Goal: Task Accomplishment & Management: Manage account settings

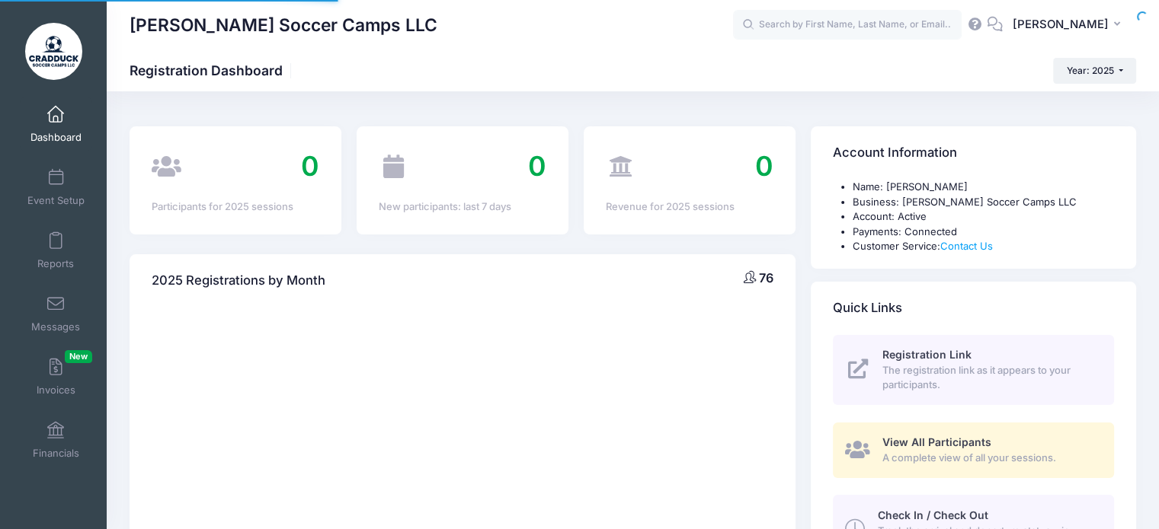
select select
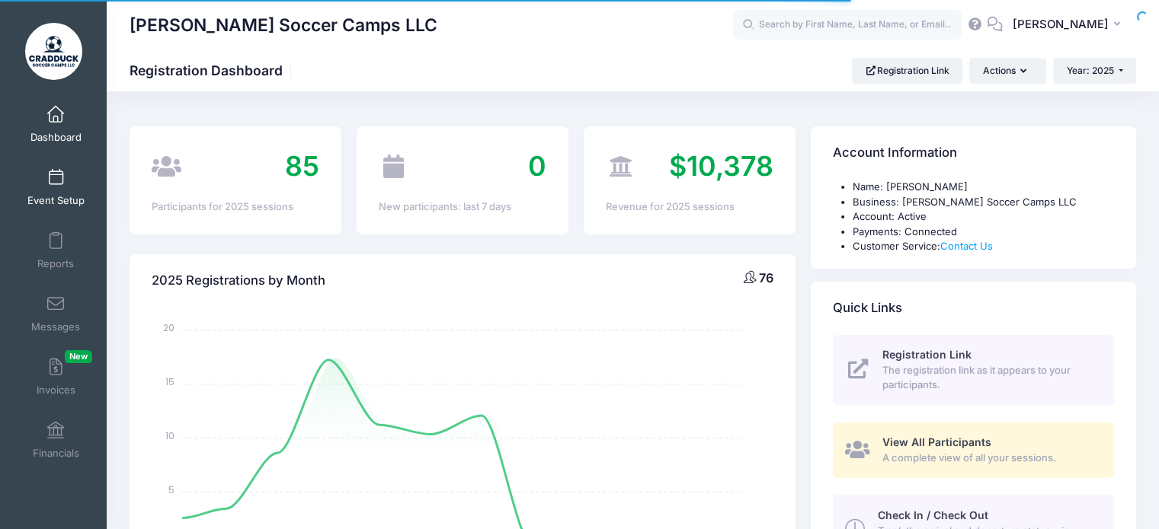
click at [56, 178] on span at bounding box center [56, 178] width 0 height 17
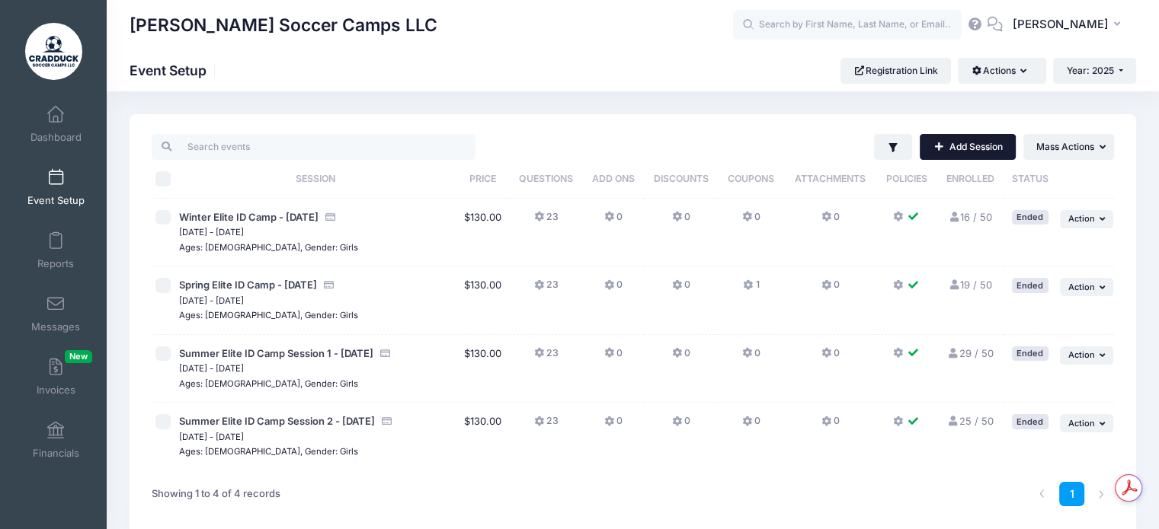
click at [966, 142] on link "Add Session" at bounding box center [968, 147] width 96 height 26
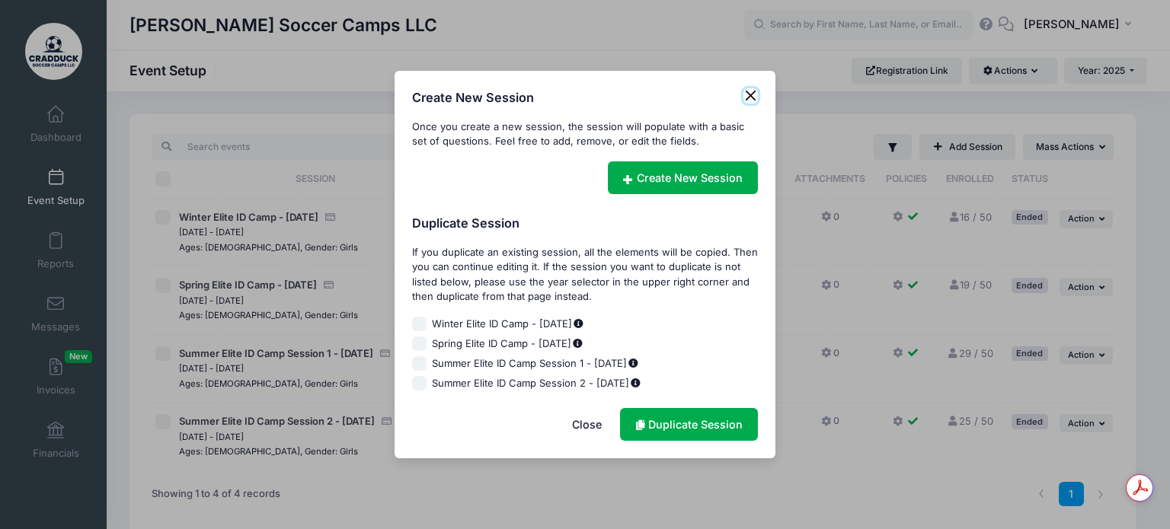
click at [753, 100] on button "Close" at bounding box center [751, 95] width 15 height 15
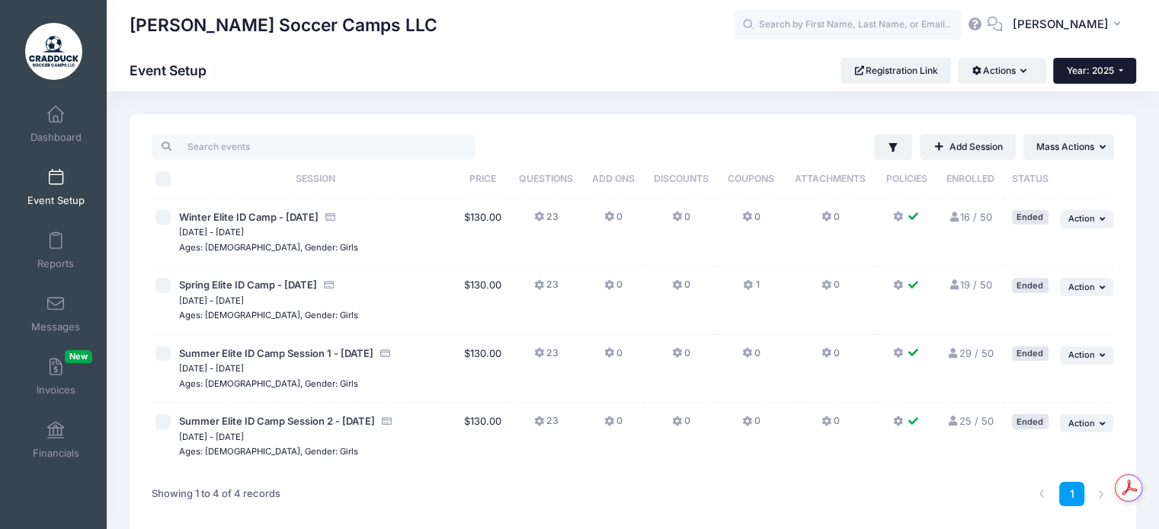
click at [1134, 72] on button "Year: 2025" at bounding box center [1094, 71] width 83 height 26
click at [932, 169] on th "Policies" at bounding box center [906, 179] width 59 height 39
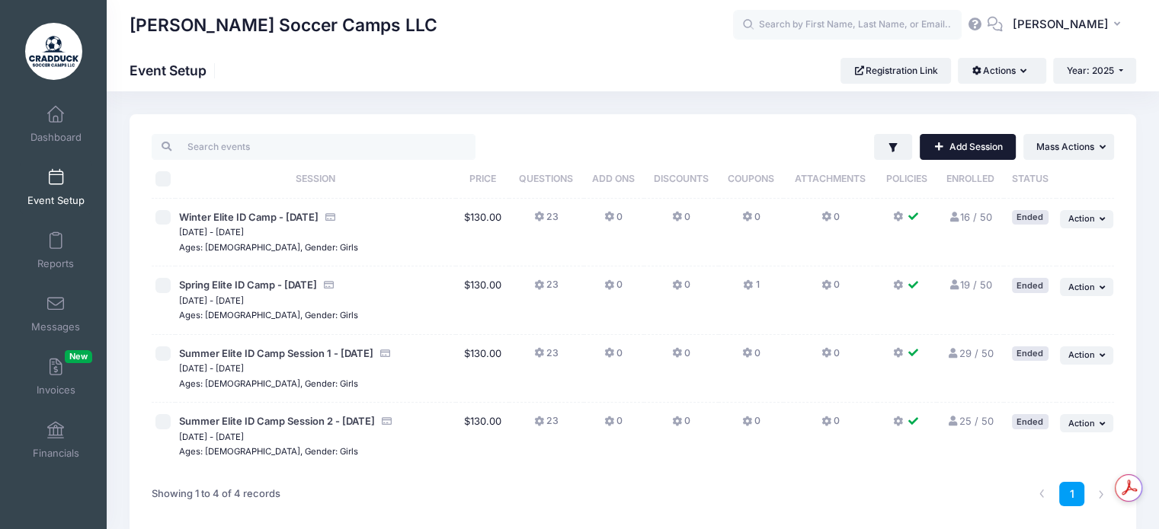
click at [969, 146] on link "Add Session" at bounding box center [968, 147] width 96 height 26
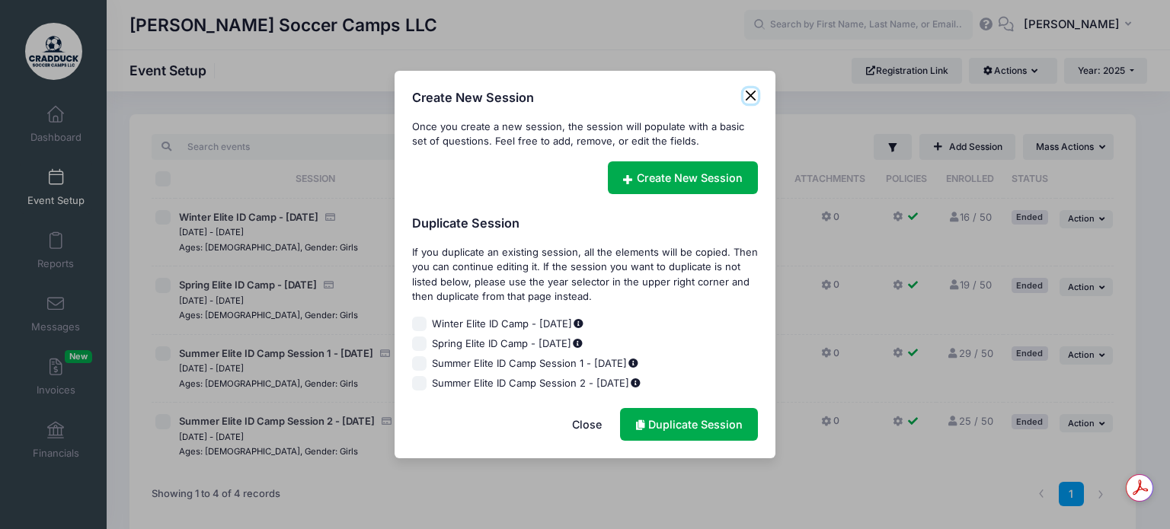
click at [748, 103] on button "Close" at bounding box center [751, 95] width 15 height 15
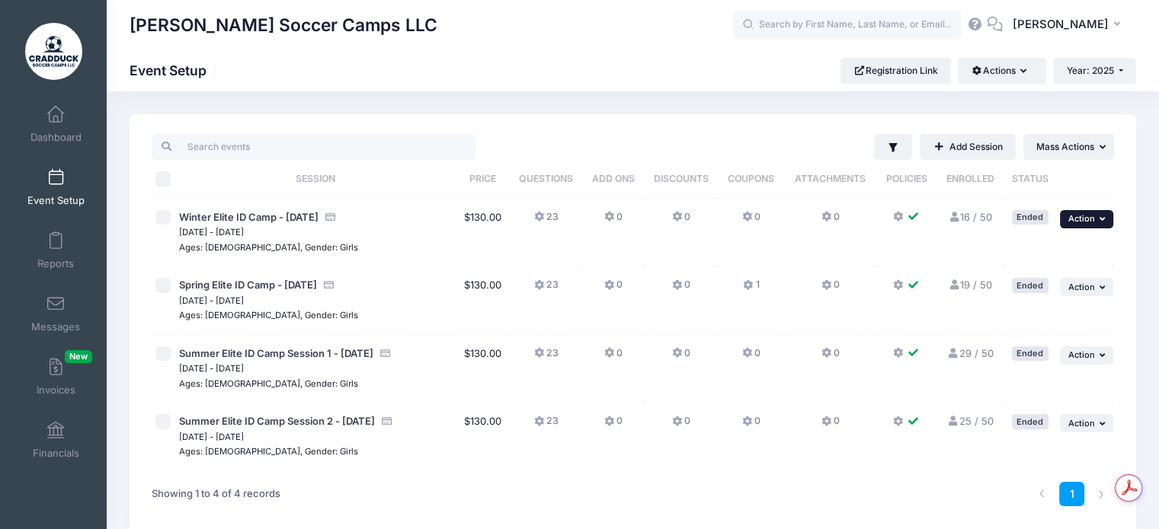
click at [1079, 216] on span "Action" at bounding box center [1081, 218] width 27 height 11
click at [1049, 280] on link "Duplicate Session" at bounding box center [1037, 281] width 138 height 29
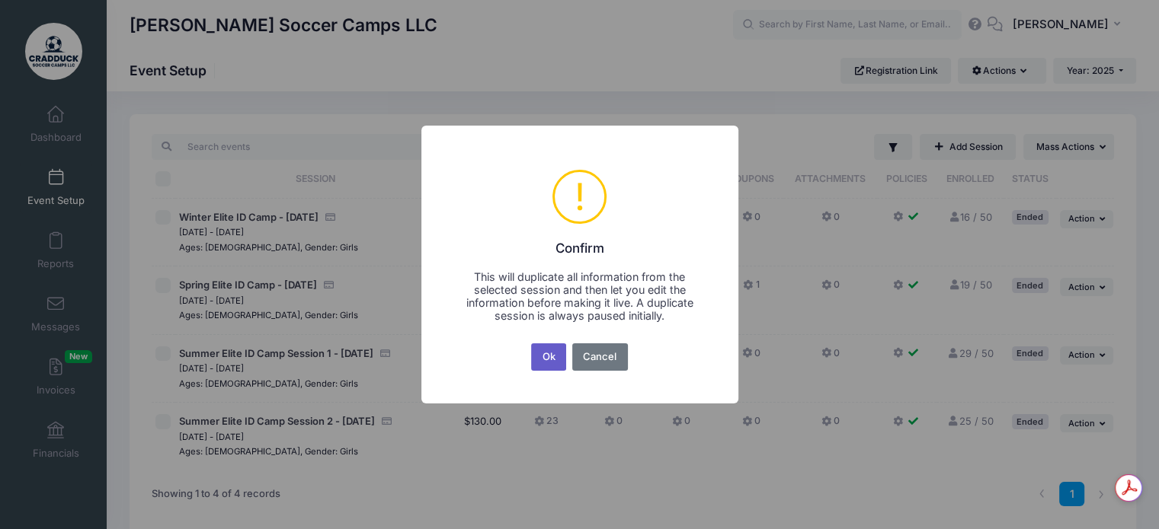
click at [550, 353] on button "Ok" at bounding box center [548, 357] width 35 height 27
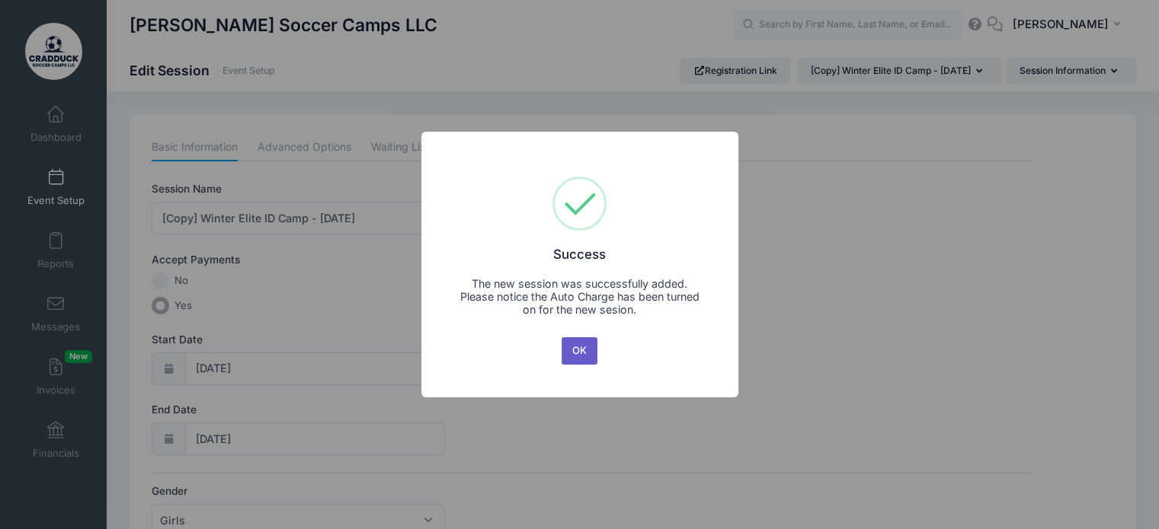
click at [585, 350] on button "OK" at bounding box center [579, 350] width 37 height 27
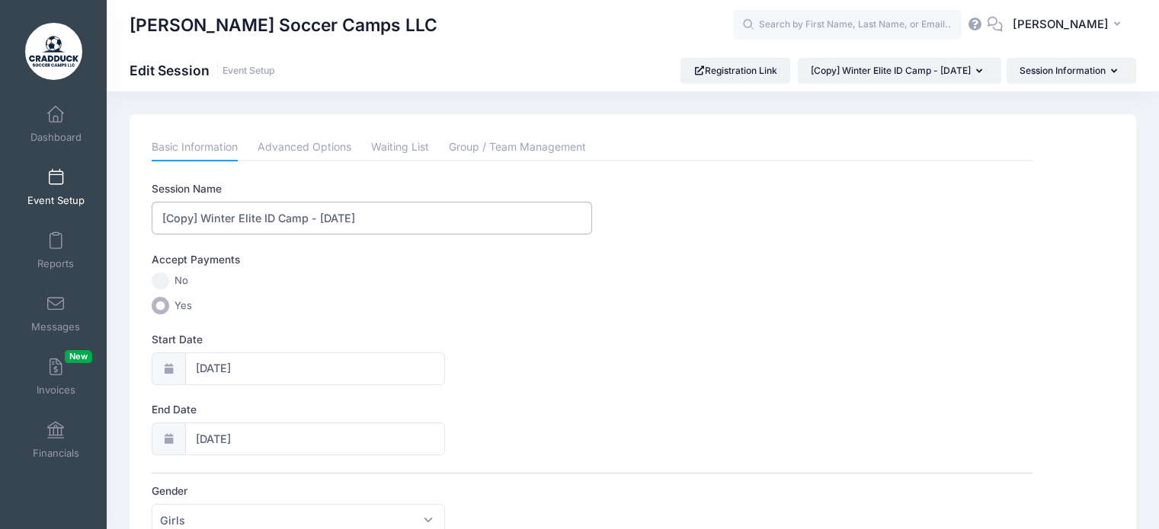
drag, startPoint x: 204, startPoint y: 219, endPoint x: 160, endPoint y: 214, distance: 44.4
click at [160, 214] on input "[Copy] Winter Elite ID Camp - January 18th" at bounding box center [372, 218] width 440 height 33
type input "Winter Elite ID Camp - January 18th"
click at [331, 292] on div "Accept Payments No Yes" at bounding box center [592, 283] width 881 height 62
click at [331, 149] on link "Advanced Options" at bounding box center [305, 147] width 94 height 27
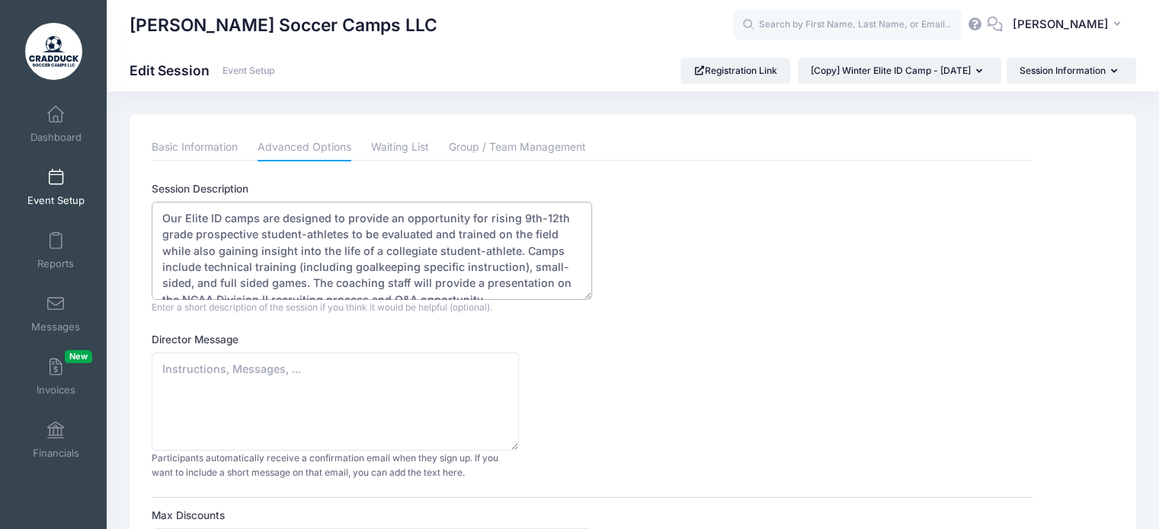
click at [315, 227] on textarea "Our Elite ID camps are designed to provide an opportunity for rising 9th-12th g…" at bounding box center [372, 251] width 440 height 98
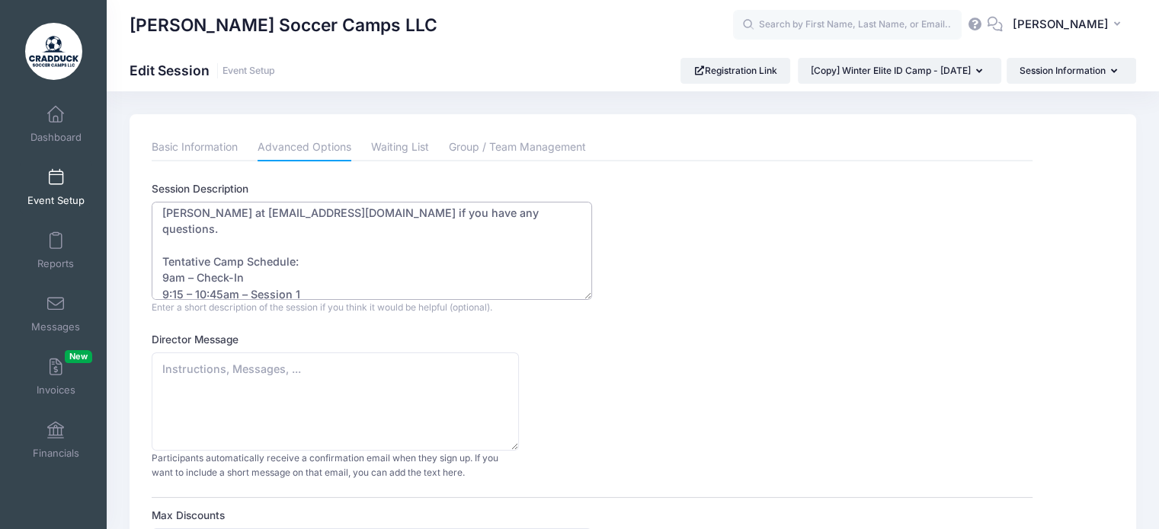
scroll to position [212, 0]
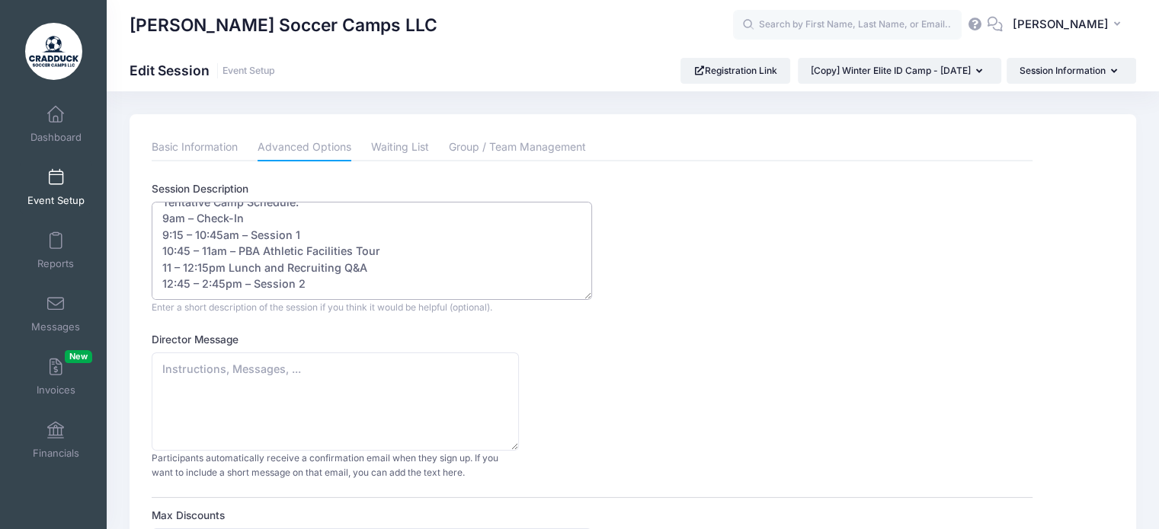
click at [165, 215] on textarea "Our Elite ID camps are designed to provide an opportunity for rising 9th-12th g…" at bounding box center [372, 251] width 440 height 98
click at [166, 235] on textarea "Our Elite ID camps are designed to provide an opportunity for rising 9th-12th g…" at bounding box center [372, 251] width 440 height 98
click at [169, 249] on textarea "Our Elite ID camps are designed to provide an opportunity for rising 9th-12th g…" at bounding box center [372, 251] width 440 height 98
click at [206, 249] on textarea "Our Elite ID camps are designed to provide an opportunity for rising 9th-12th g…" at bounding box center [372, 251] width 440 height 98
click at [170, 267] on textarea "Our Elite ID camps are designed to provide an opportunity for rising 9th-12th g…" at bounding box center [372, 251] width 440 height 98
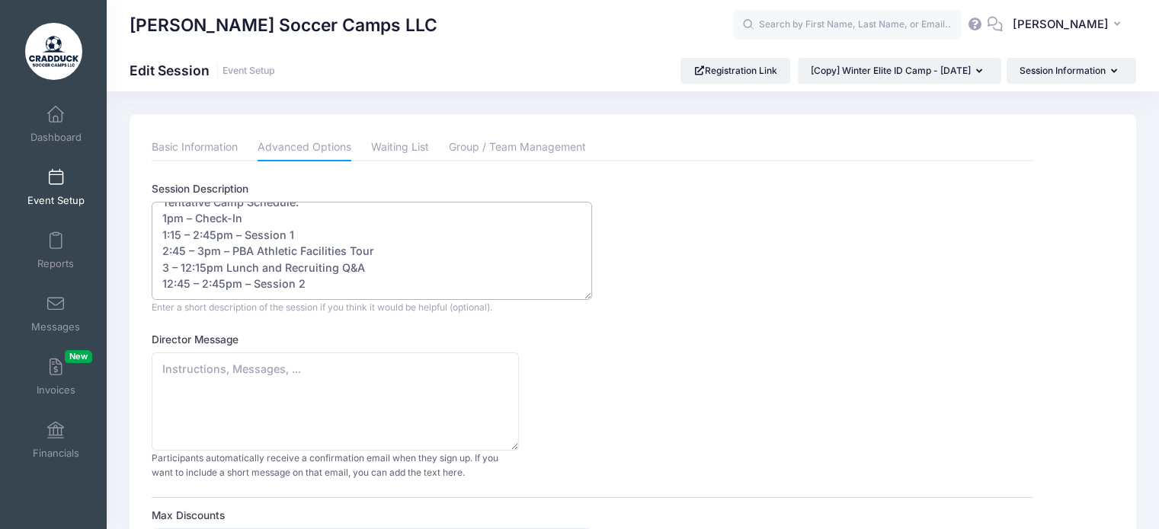
click at [190, 269] on textarea "Our Elite ID camps are designed to provide an opportunity for rising 9th-12th g…" at bounding box center [372, 251] width 440 height 98
click at [170, 281] on textarea "Our Elite ID camps are designed to provide an opportunity for rising 9th-12th g…" at bounding box center [372, 251] width 440 height 98
type textarea "Our Elite ID camps are designed to provide an opportunity for rising 9th-12th g…"
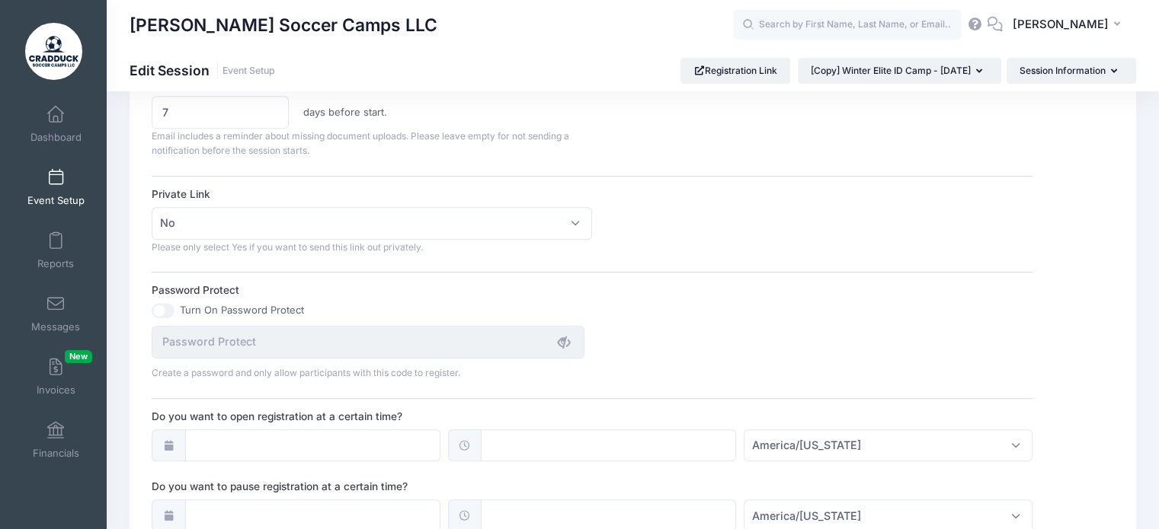
scroll to position [686, 0]
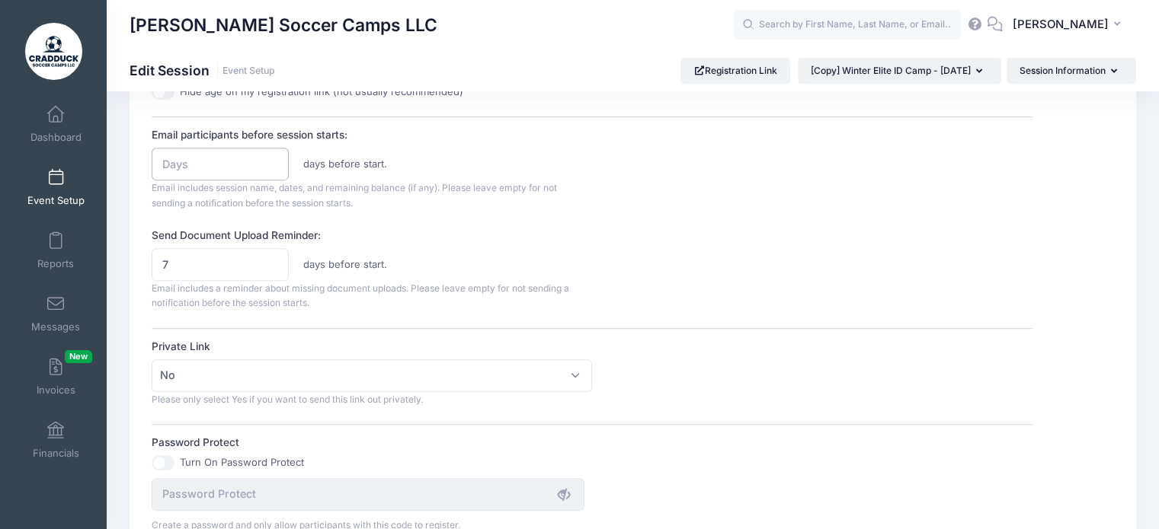
click at [219, 174] on input "Email participants before session starts:" at bounding box center [220, 164] width 137 height 33
click at [269, 162] on input "1" at bounding box center [220, 164] width 137 height 33
click at [269, 162] on input "2" at bounding box center [220, 164] width 137 height 33
click at [269, 162] on input "3" at bounding box center [220, 164] width 137 height 33
click at [269, 162] on input "4" at bounding box center [220, 164] width 137 height 33
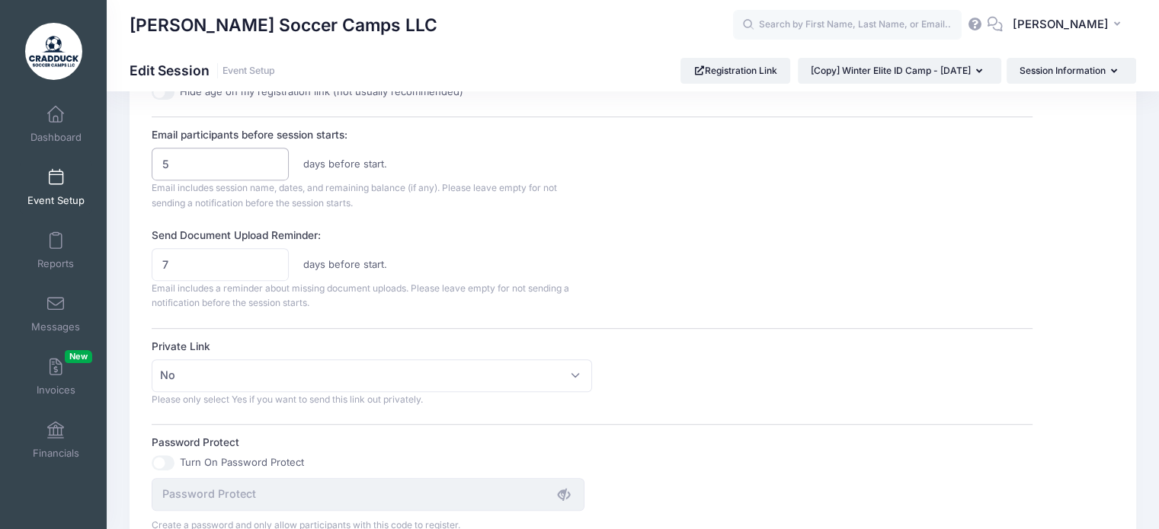
click at [269, 162] on input "5" at bounding box center [220, 164] width 137 height 33
click at [269, 162] on input "6" at bounding box center [220, 164] width 137 height 33
click at [269, 162] on input "7" at bounding box center [220, 164] width 137 height 33
click at [469, 191] on span "Email includes session name, dates, and remaining balance (if any). Please leav…" at bounding box center [354, 195] width 405 height 27
click at [274, 167] on input "6" at bounding box center [220, 164] width 137 height 33
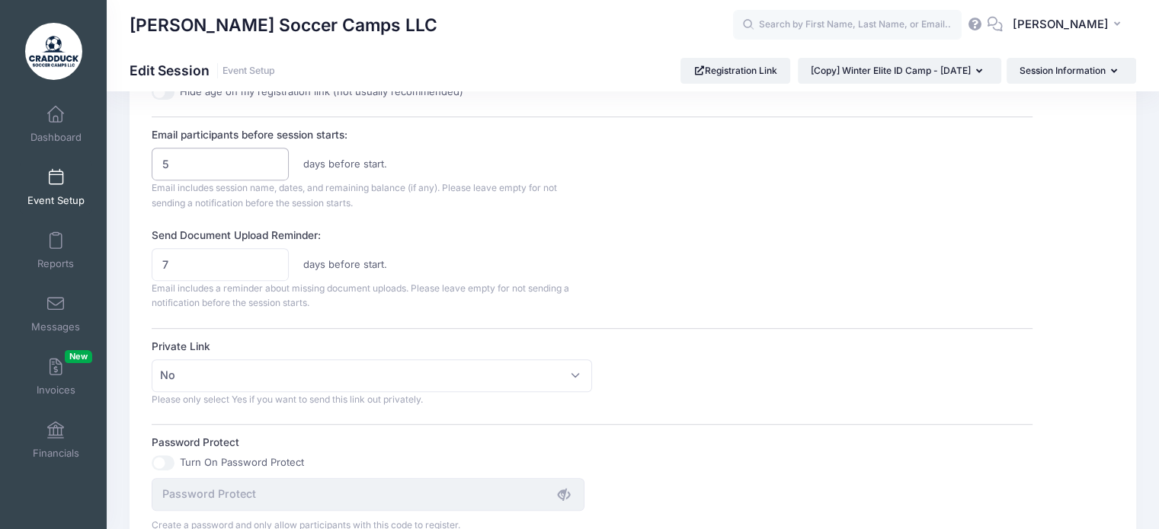
click at [274, 167] on input "5" at bounding box center [220, 164] width 137 height 33
click at [274, 167] on input "1" at bounding box center [220, 164] width 137 height 33
click at [274, 167] on input "0" at bounding box center [220, 164] width 137 height 33
click at [407, 248] on div "7 days before start." at bounding box center [372, 264] width 455 height 33
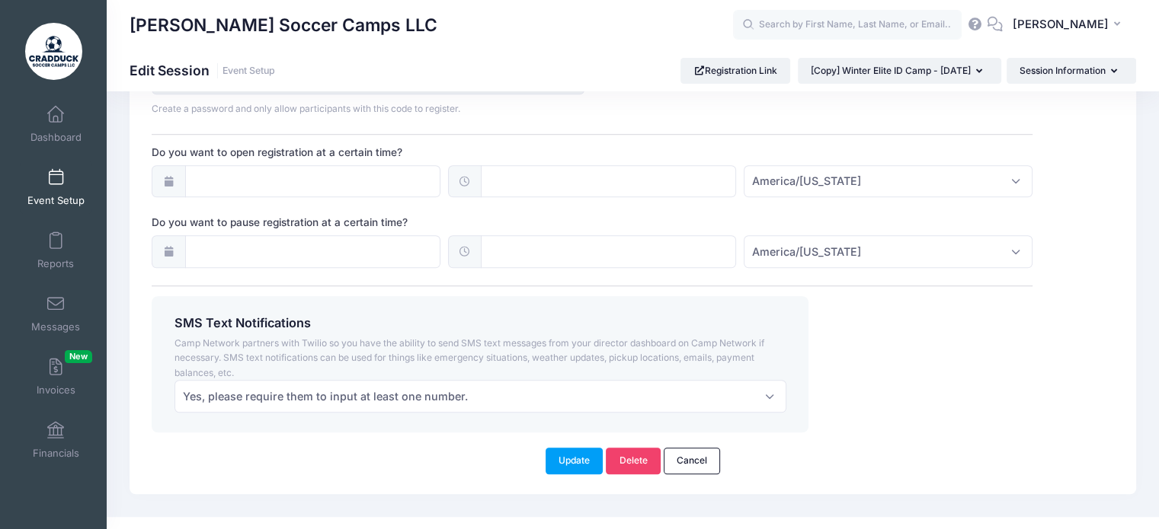
scroll to position [1121, 0]
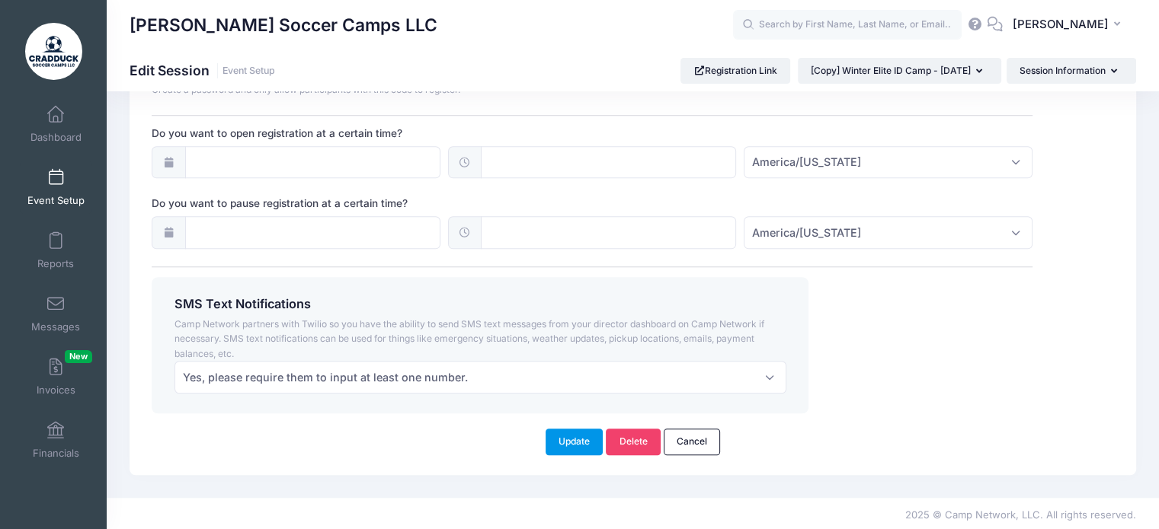
drag, startPoint x: 582, startPoint y: 439, endPoint x: 897, endPoint y: 170, distance: 414.5
click at [574, 424] on div "Update Delete Cancel" at bounding box center [633, 434] width 977 height 41
click at [576, 434] on button "Update" at bounding box center [574, 442] width 58 height 26
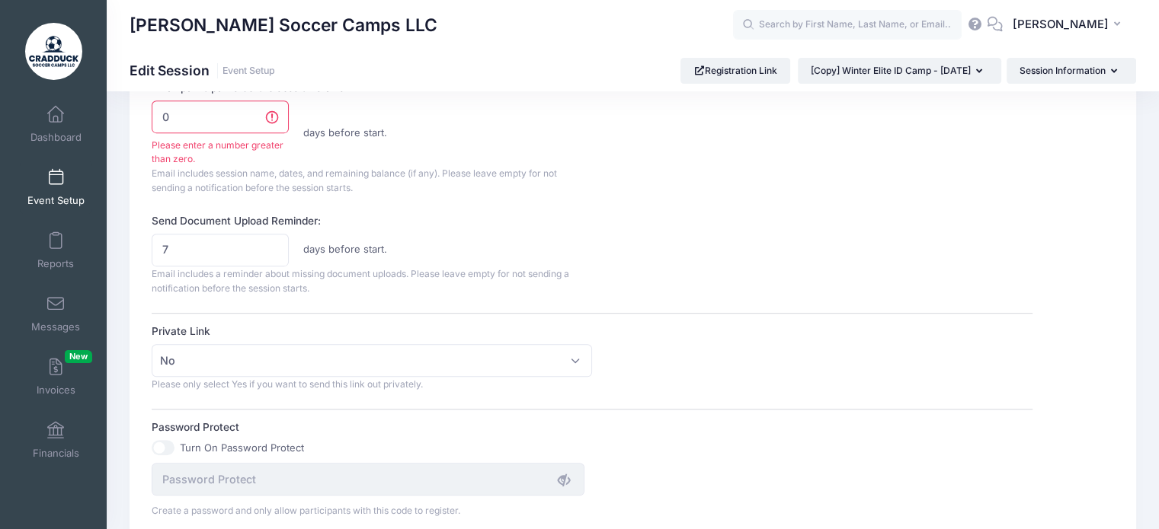
scroll to position [657, 0]
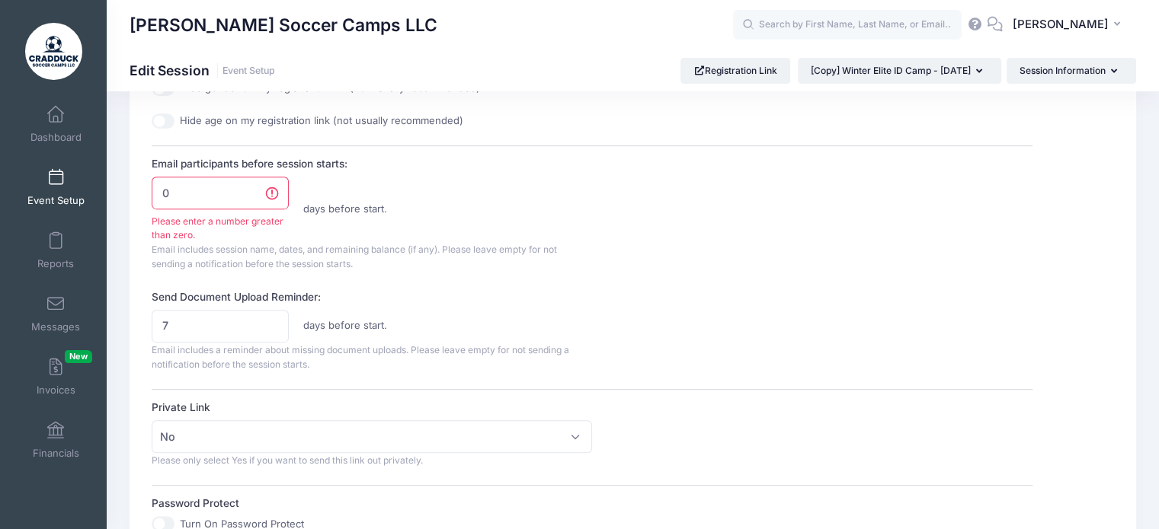
click at [234, 195] on input "0" at bounding box center [220, 193] width 137 height 33
click at [253, 187] on input "1" at bounding box center [220, 193] width 137 height 33
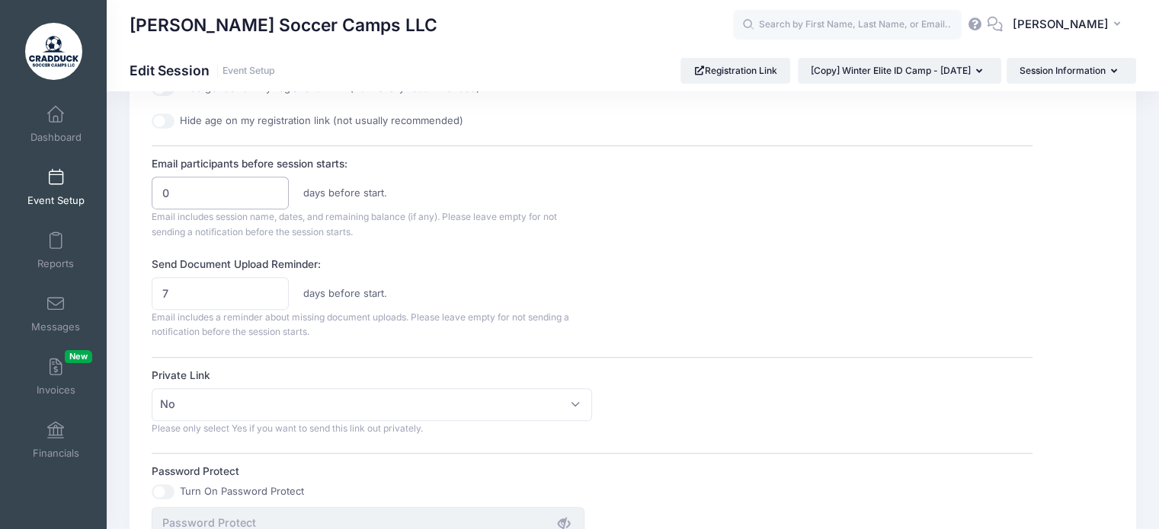
click at [268, 194] on input "0" at bounding box center [220, 193] width 137 height 33
click at [268, 194] on input "-1" at bounding box center [220, 193] width 137 height 33
type input "0"
click at [274, 185] on input "0" at bounding box center [220, 193] width 137 height 33
click at [360, 251] on div "Session Description Our Elite ID camps are designed to provide an opportunity f…" at bounding box center [592, 202] width 881 height 1354
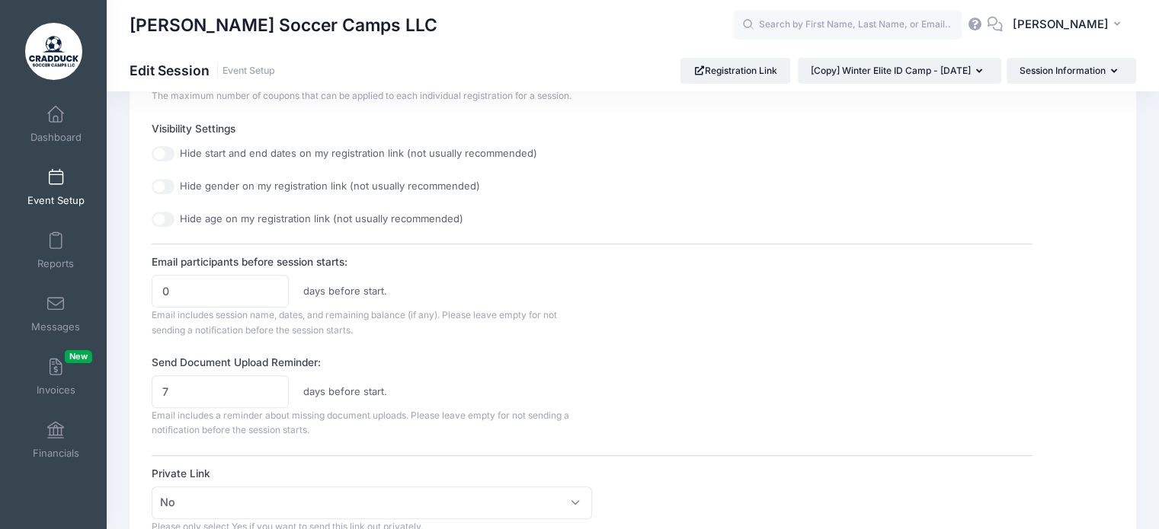
scroll to position [504, 0]
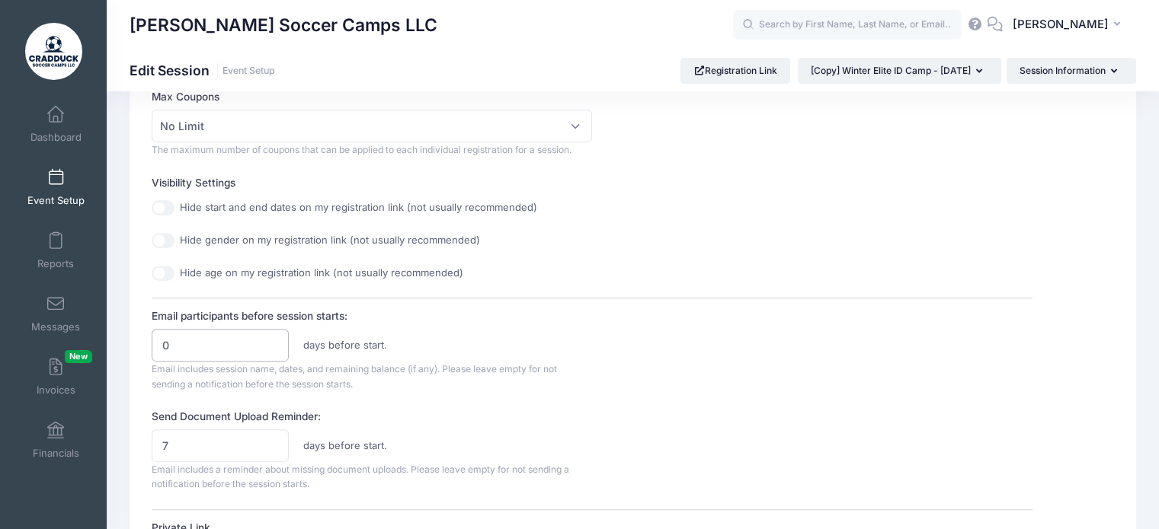
click at [171, 344] on input "0" at bounding box center [220, 345] width 137 height 33
click at [667, 337] on div "Email participants before session starts: days before start. Email includes ses…" at bounding box center [592, 350] width 881 height 83
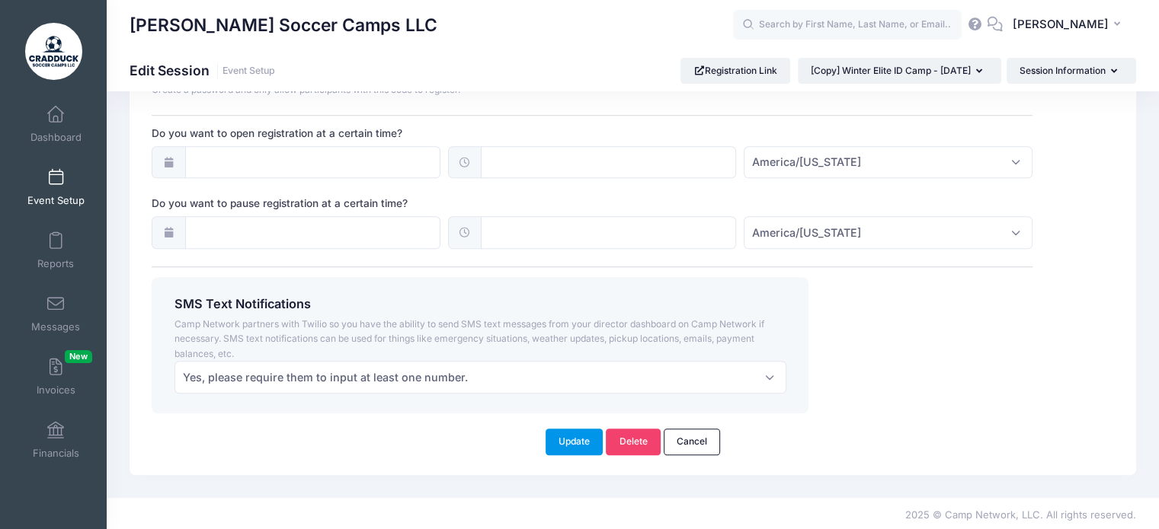
click at [573, 438] on button "Update" at bounding box center [574, 442] width 58 height 26
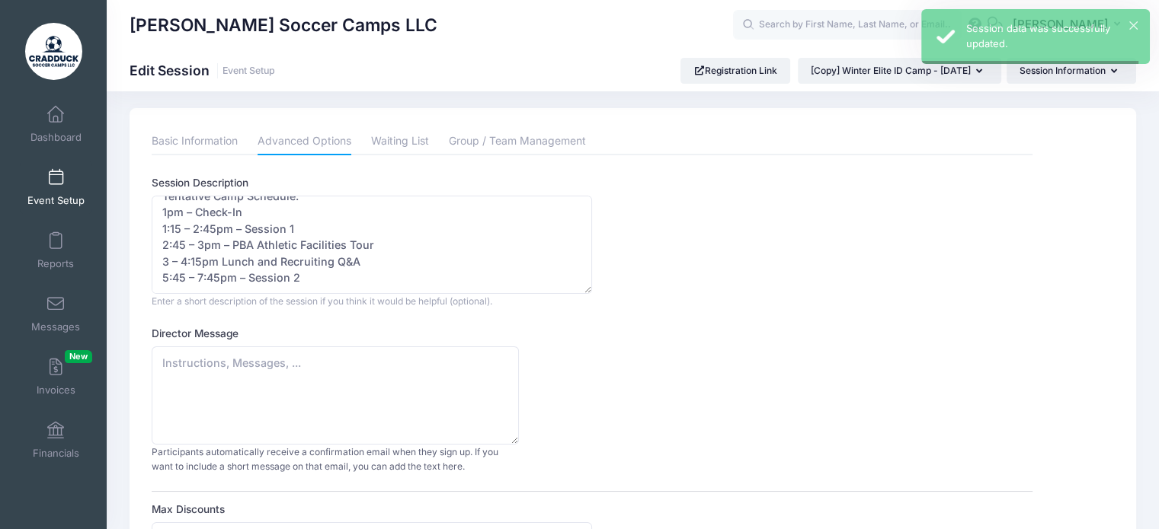
scroll to position [0, 0]
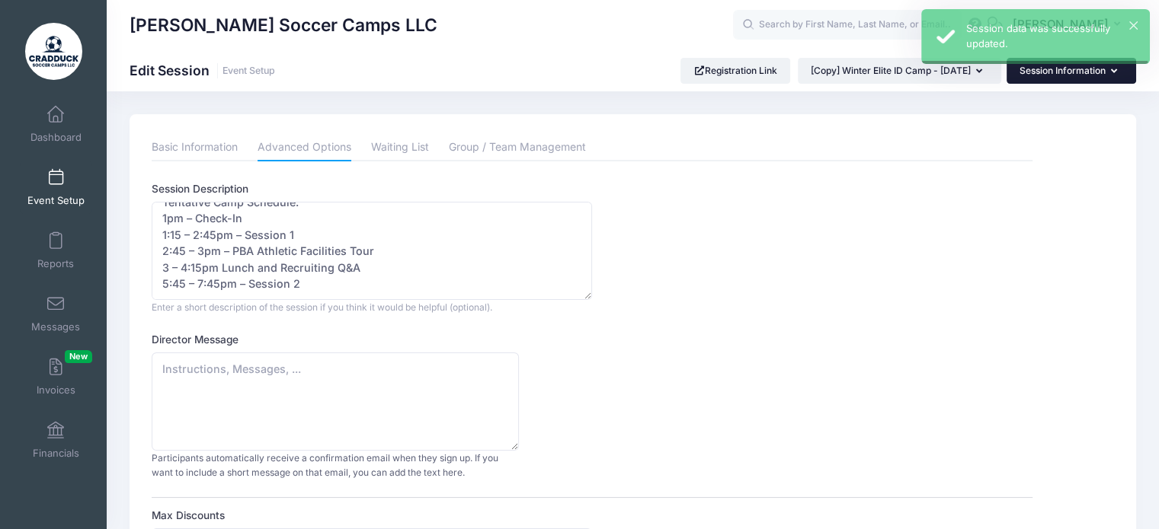
click at [1033, 66] on button "Session Information" at bounding box center [1071, 71] width 130 height 26
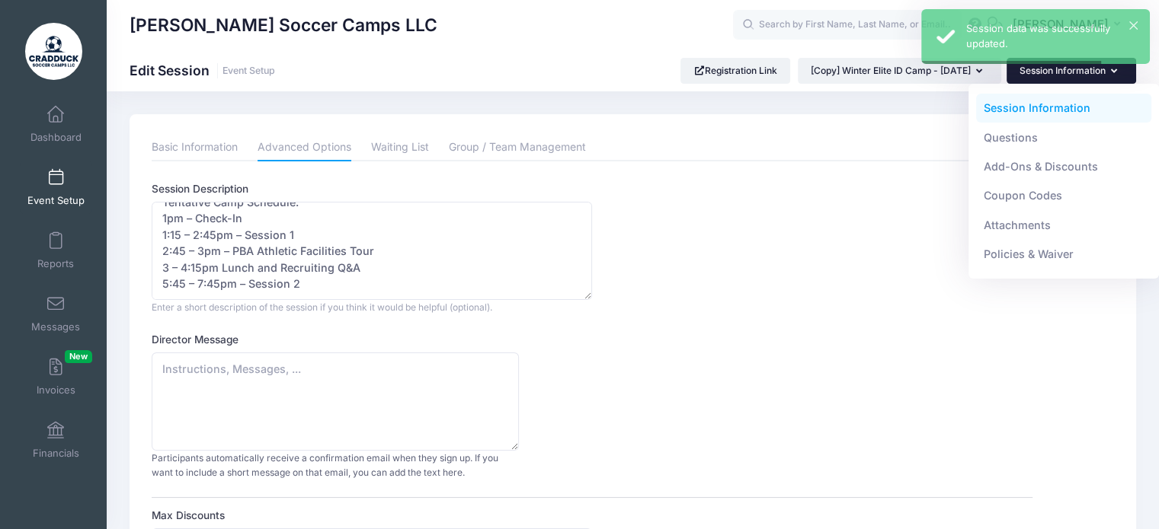
click at [1041, 115] on link "Session Information" at bounding box center [1064, 108] width 176 height 29
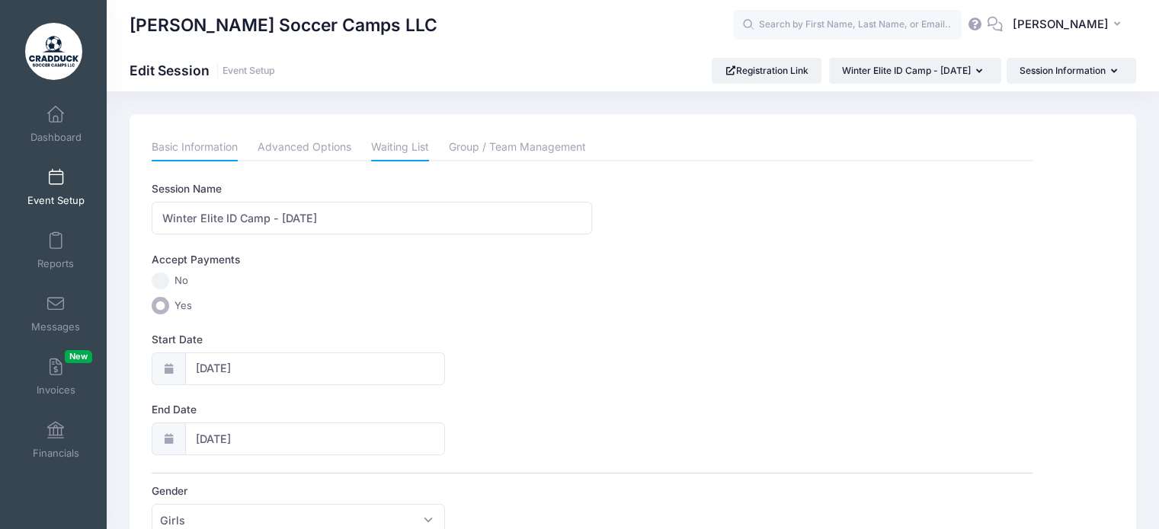
click at [410, 146] on link "Waiting List" at bounding box center [400, 147] width 58 height 27
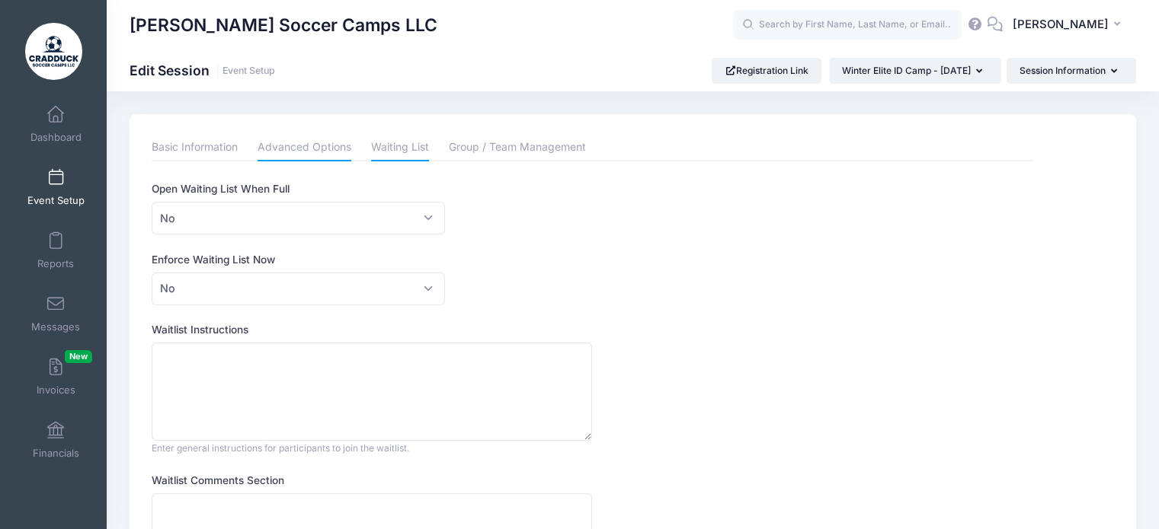
click at [294, 158] on link "Advanced Options" at bounding box center [305, 147] width 94 height 27
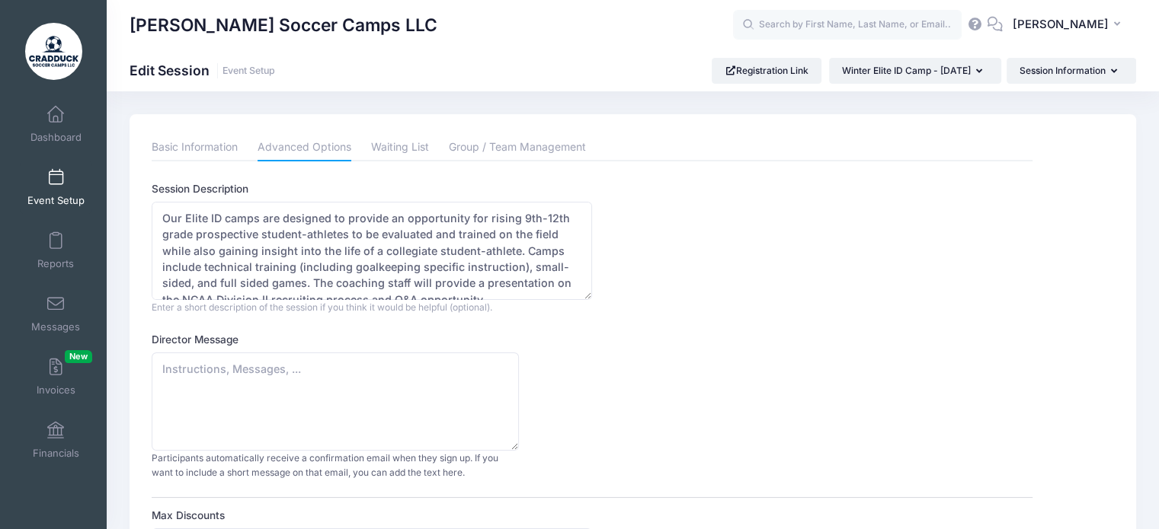
click at [532, 158] on link "Group / Team Management" at bounding box center [517, 147] width 137 height 27
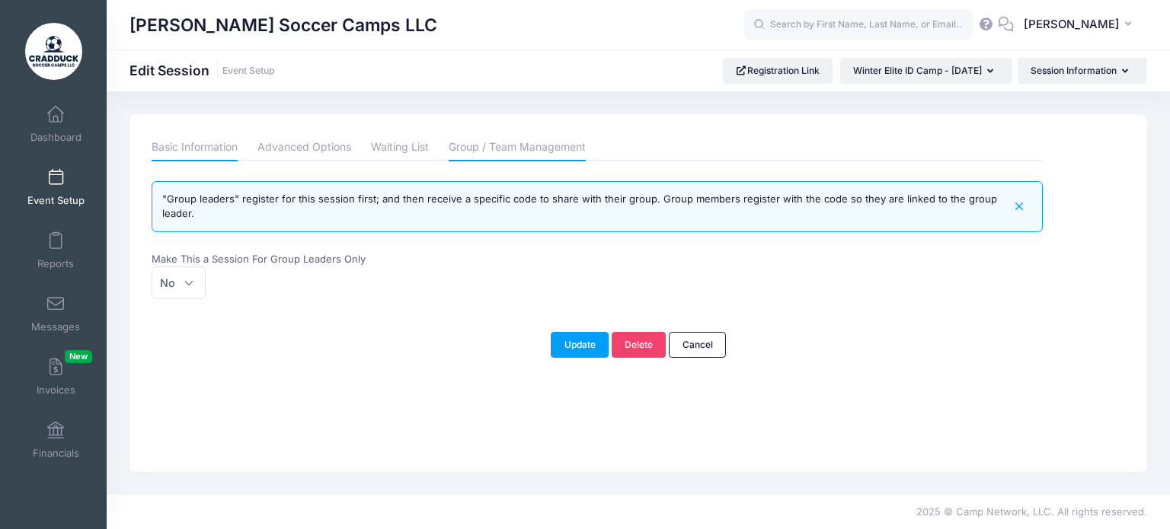
click at [182, 146] on link "Basic Information" at bounding box center [195, 147] width 86 height 27
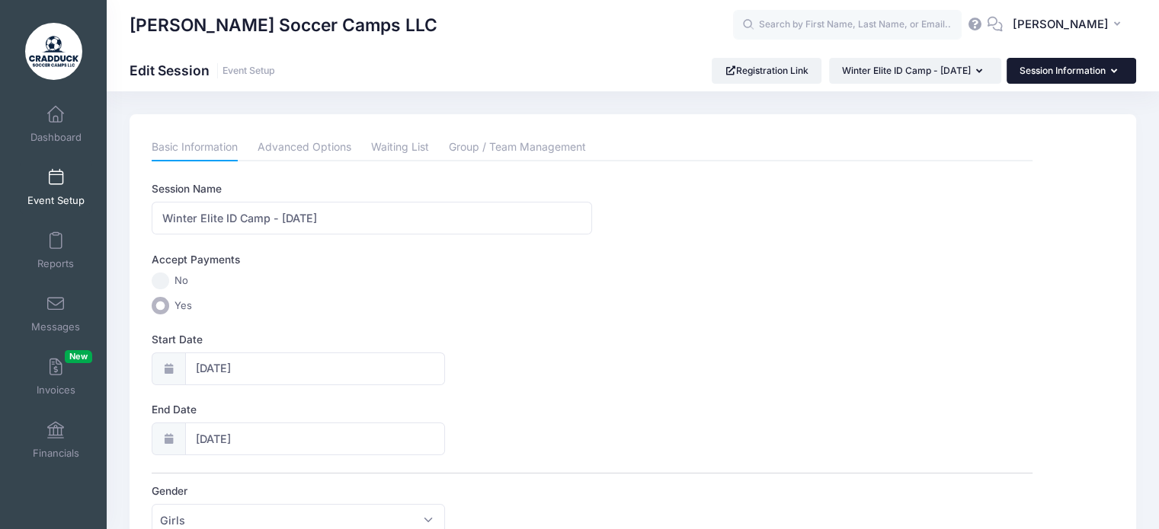
click at [1049, 69] on button "Session Information" at bounding box center [1071, 71] width 130 height 26
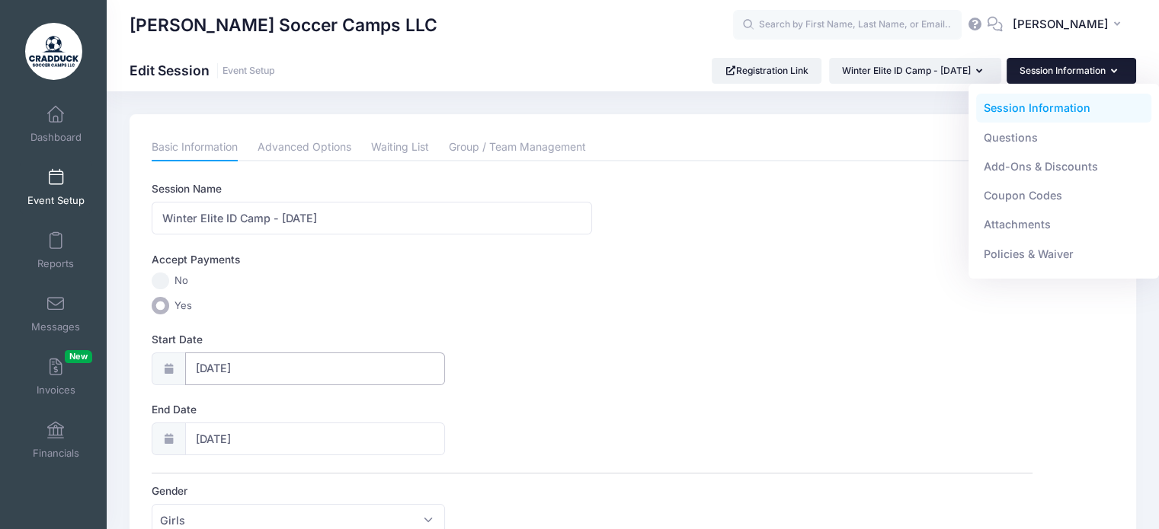
click at [266, 369] on input "01/18/2025" at bounding box center [315, 369] width 261 height 33
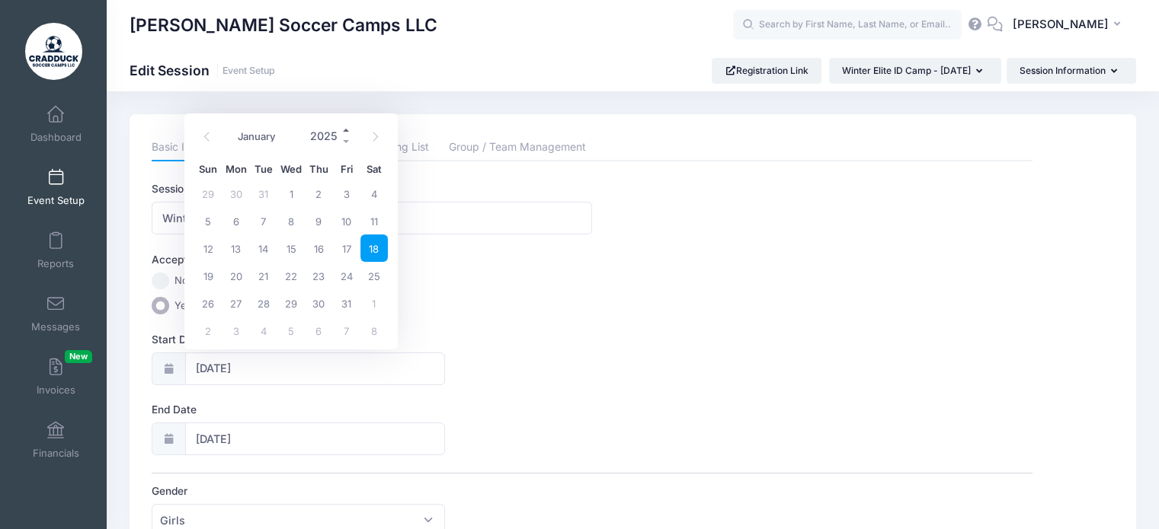
click at [345, 132] on span at bounding box center [346, 129] width 11 height 11
type input "2026"
click at [216, 277] on span "18" at bounding box center [207, 275] width 27 height 27
type input "01/18/2026"
type input "01/19/2026"
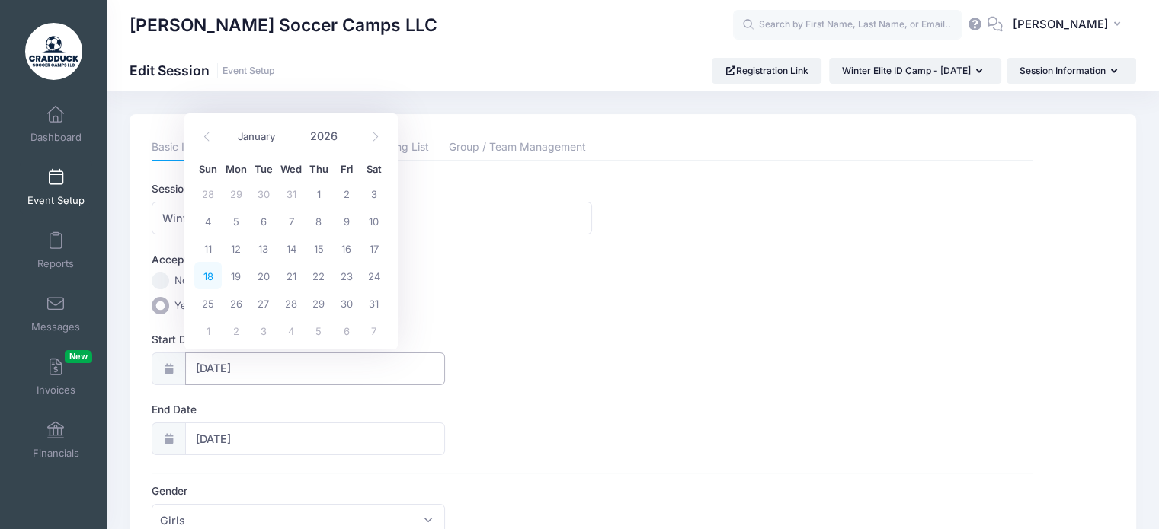
type input "2026"
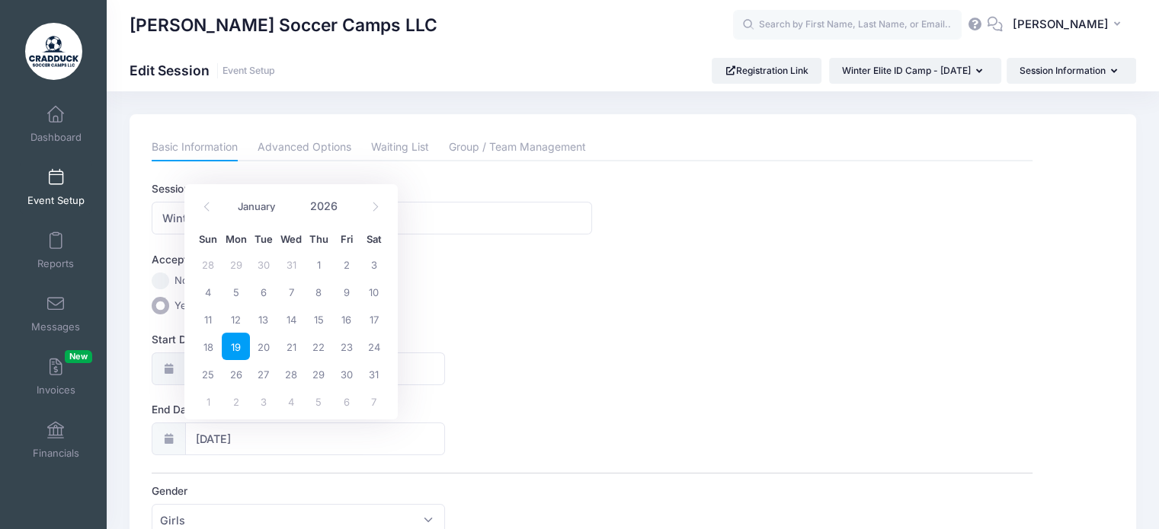
click at [594, 353] on div "Start Date 01/18/2026" at bounding box center [592, 358] width 881 height 53
click at [219, 435] on input "01/19/2026" at bounding box center [315, 439] width 261 height 33
click at [206, 353] on span "18" at bounding box center [207, 346] width 27 height 27
type input "01/18/2026"
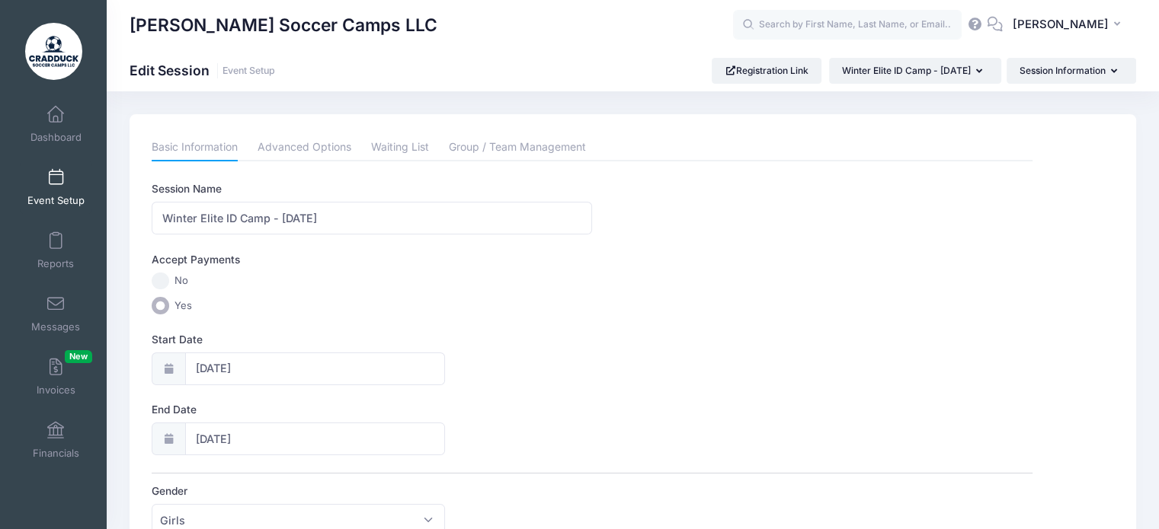
click at [558, 372] on div "Start Date 01/18/2026" at bounding box center [592, 358] width 881 height 53
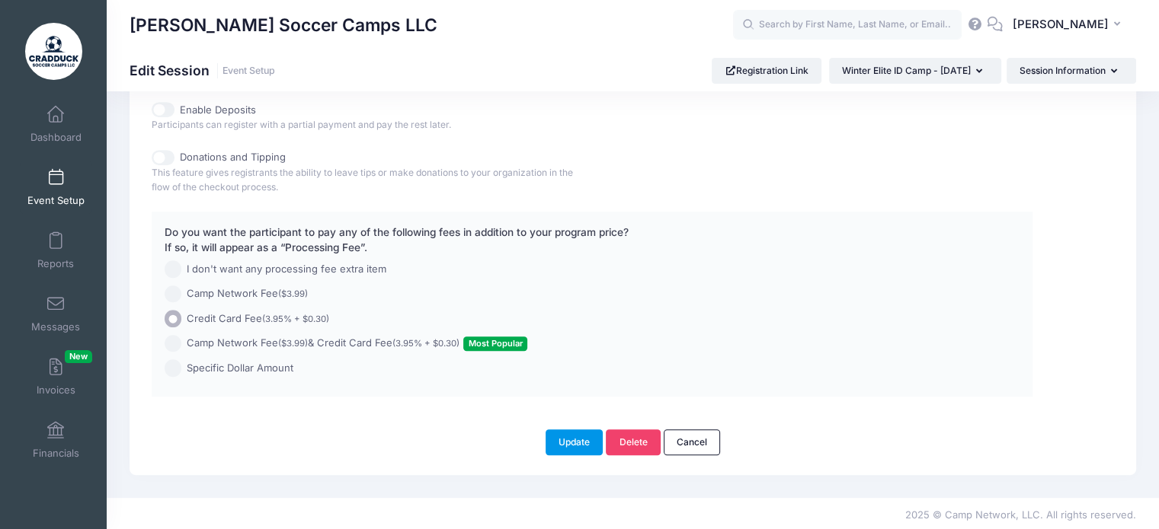
click at [564, 445] on button "Update" at bounding box center [574, 443] width 58 height 26
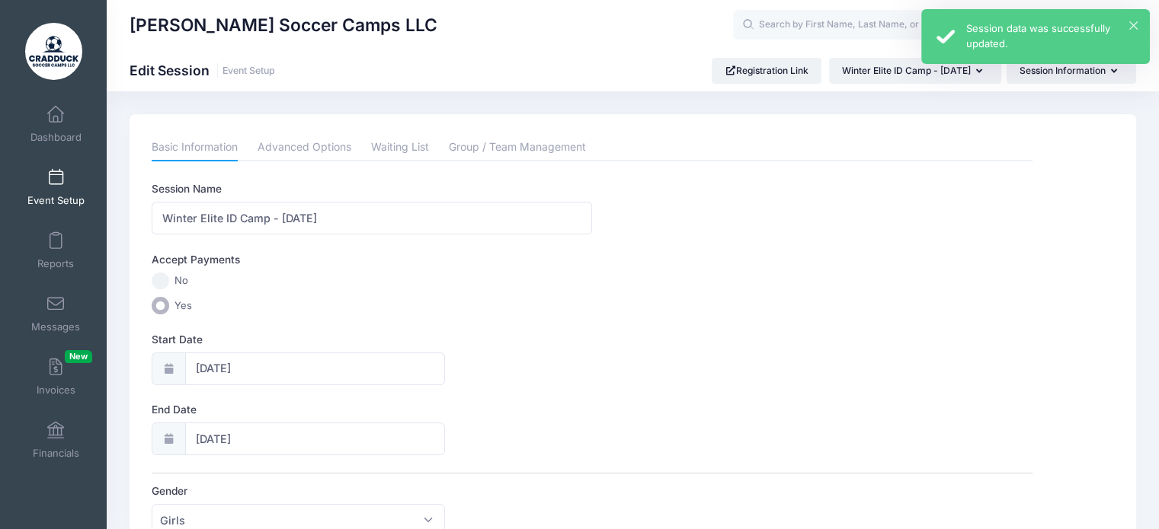
click at [1126, 29] on div "Session data was successfully updated." at bounding box center [1051, 36] width 171 height 30
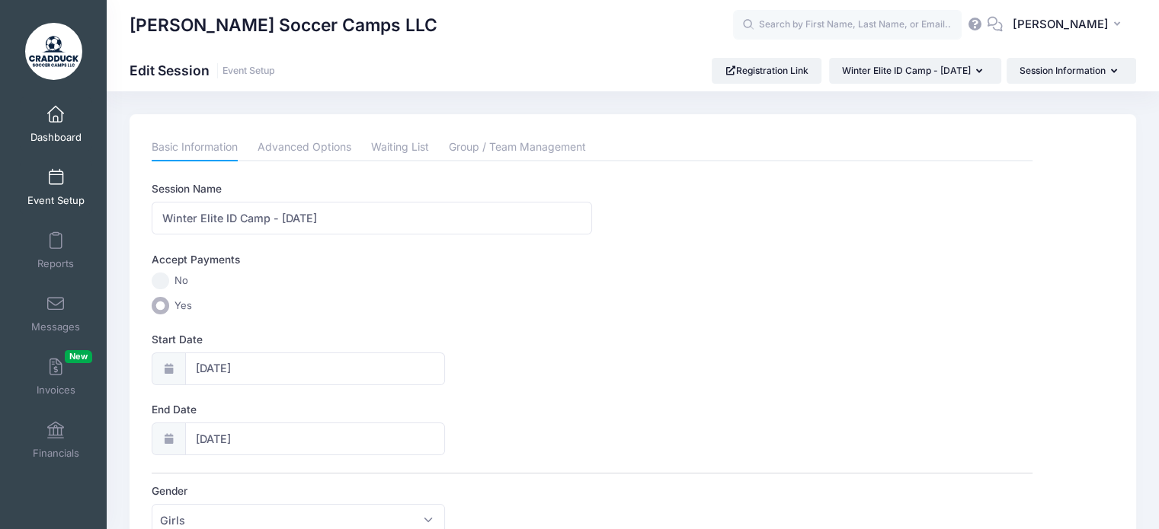
click at [41, 115] on link "Dashboard" at bounding box center [56, 124] width 72 height 53
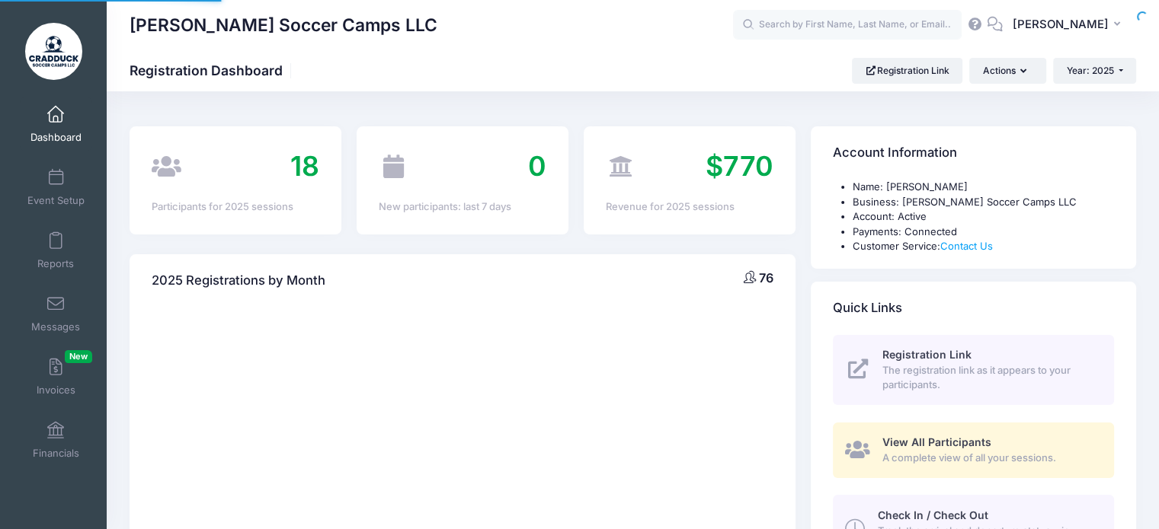
select select
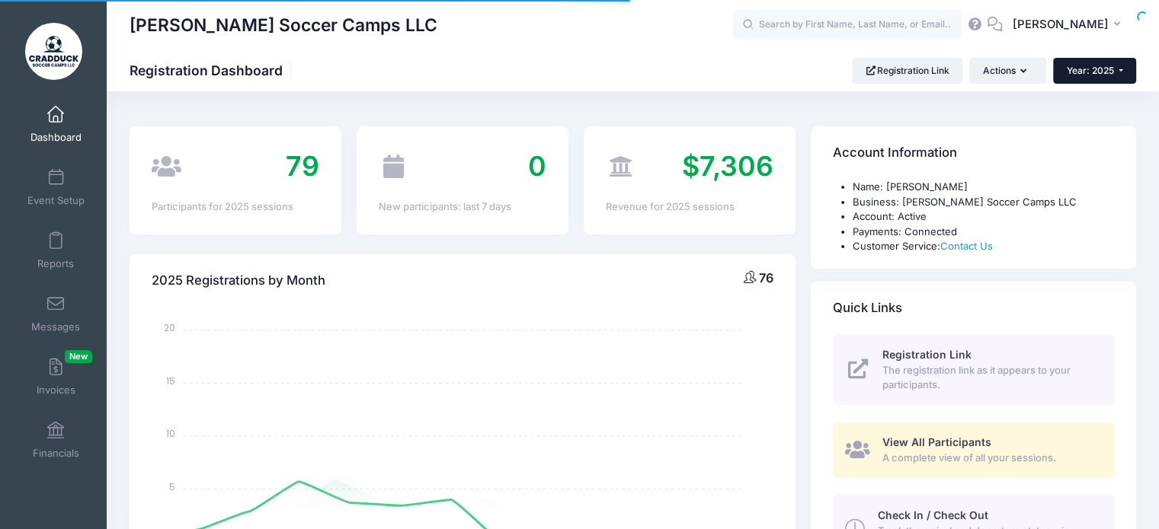
click at [1091, 76] on button "Year: 2025" at bounding box center [1094, 71] width 83 height 26
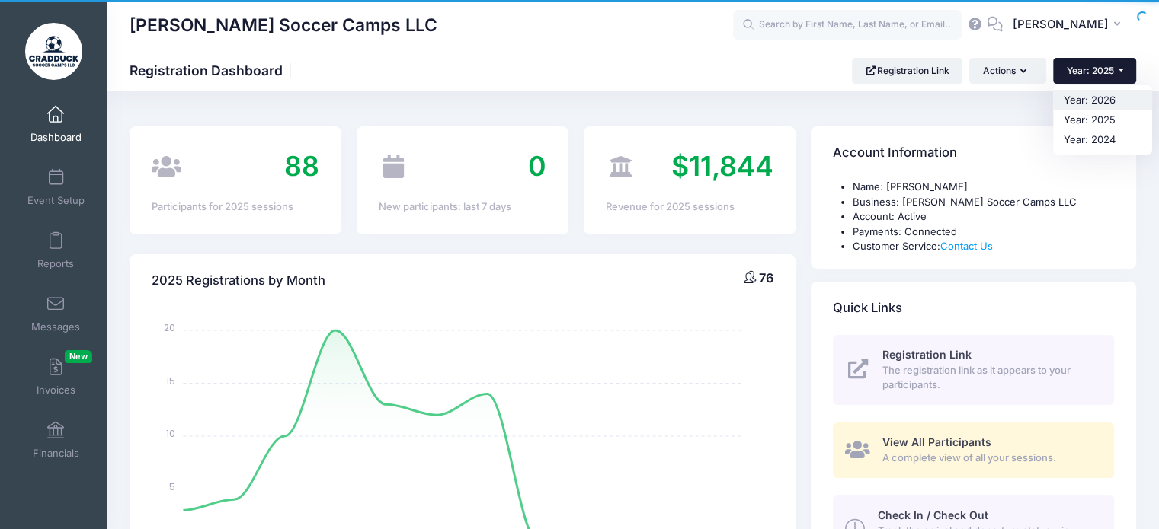
click at [1093, 107] on link "Year: 2026" at bounding box center [1102, 100] width 99 height 20
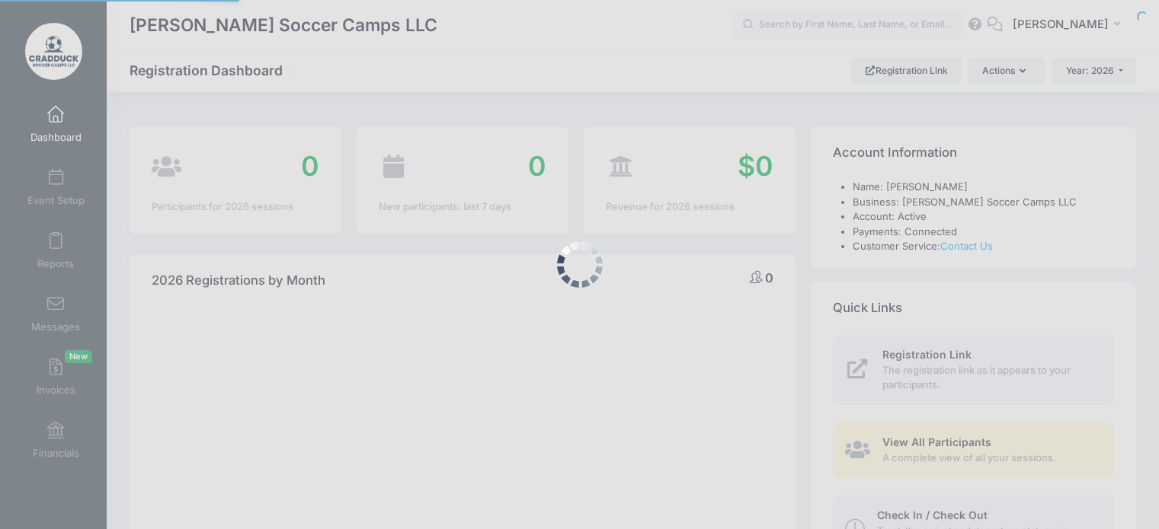
select select
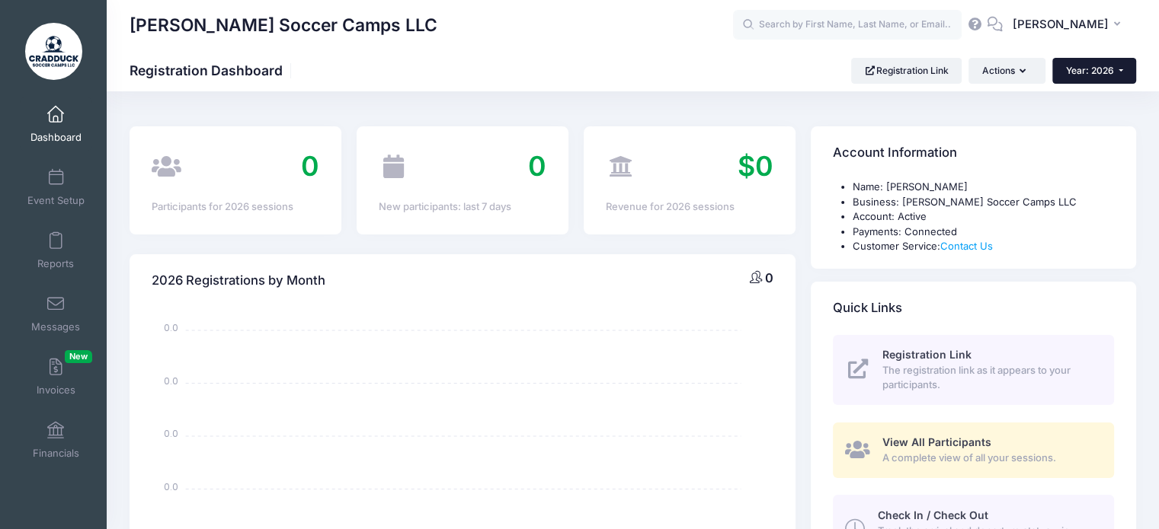
click at [1128, 65] on button "Year: 2026" at bounding box center [1094, 71] width 84 height 26
click at [1009, 83] on button "Actions" at bounding box center [1006, 71] width 76 height 26
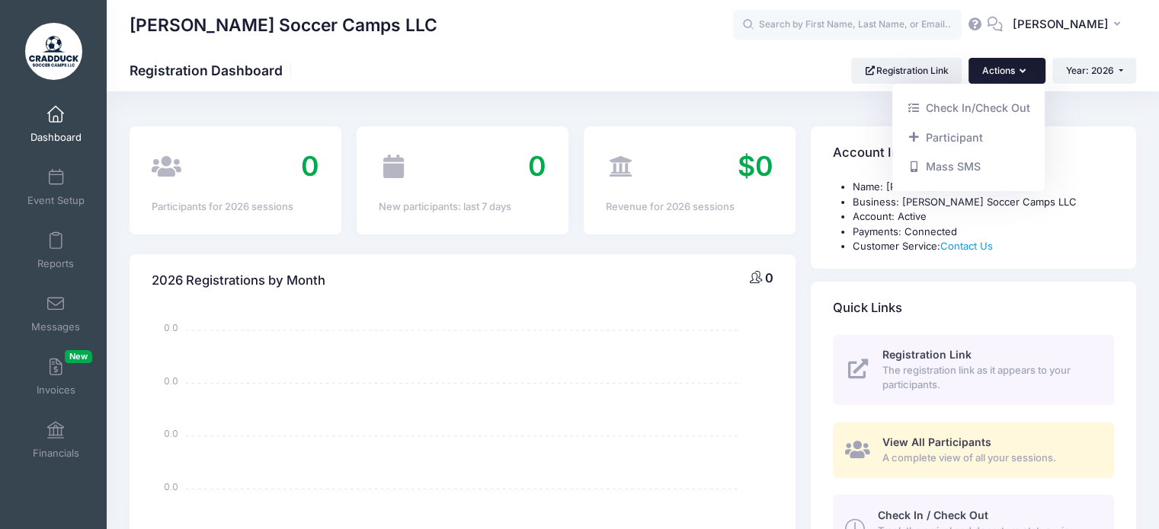
click at [1009, 84] on div "Registration Link View All Participants Check In/Check Out Participant Mass SMS" at bounding box center [968, 137] width 152 height 107
click at [906, 82] on link "Registration Link" at bounding box center [906, 71] width 110 height 26
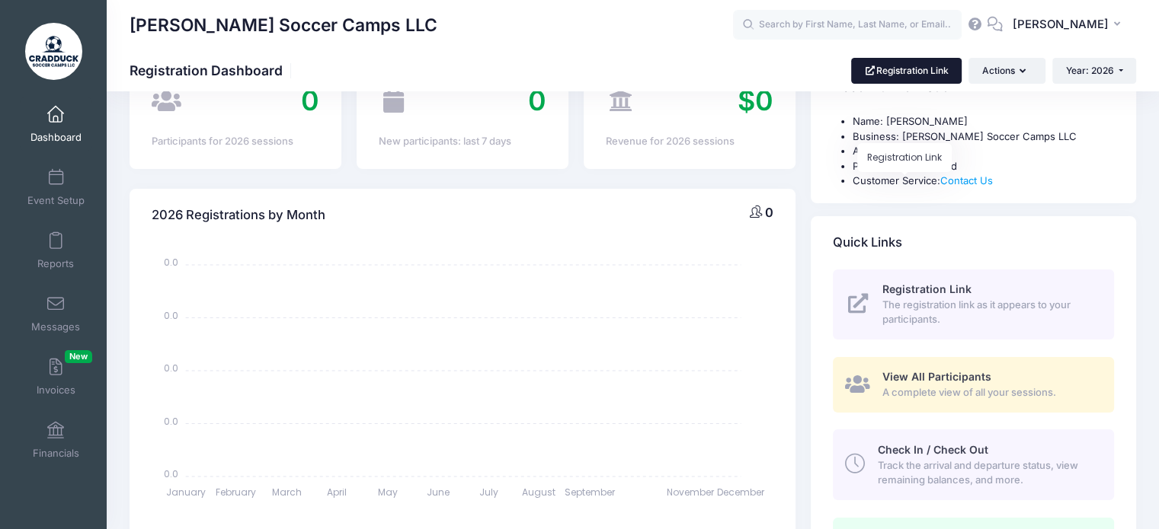
scroll to position [229, 0]
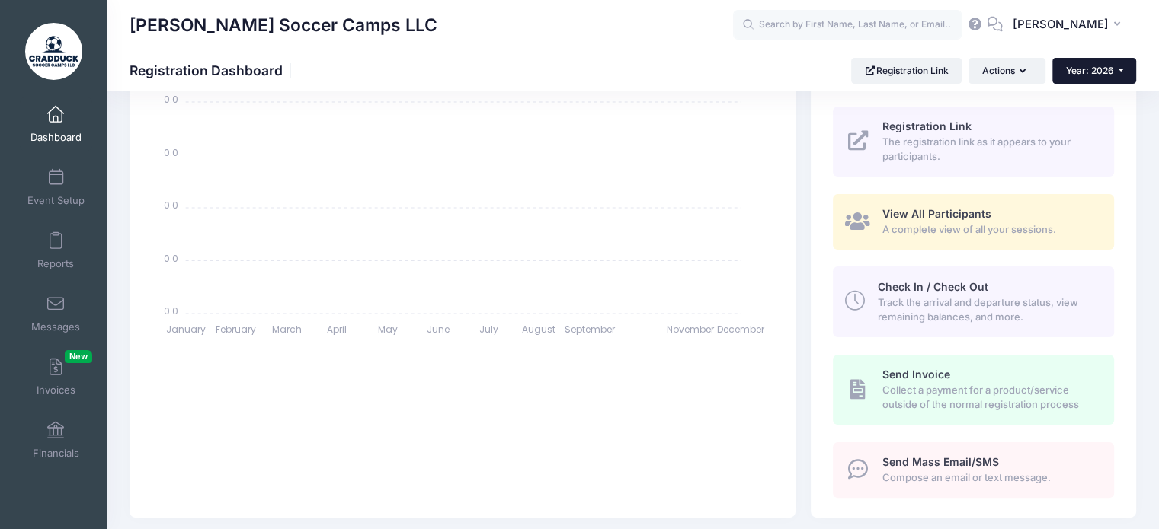
click at [1085, 69] on span "Year: 2026" at bounding box center [1090, 70] width 48 height 11
click at [1091, 119] on link "Year: 2025" at bounding box center [1101, 120] width 99 height 20
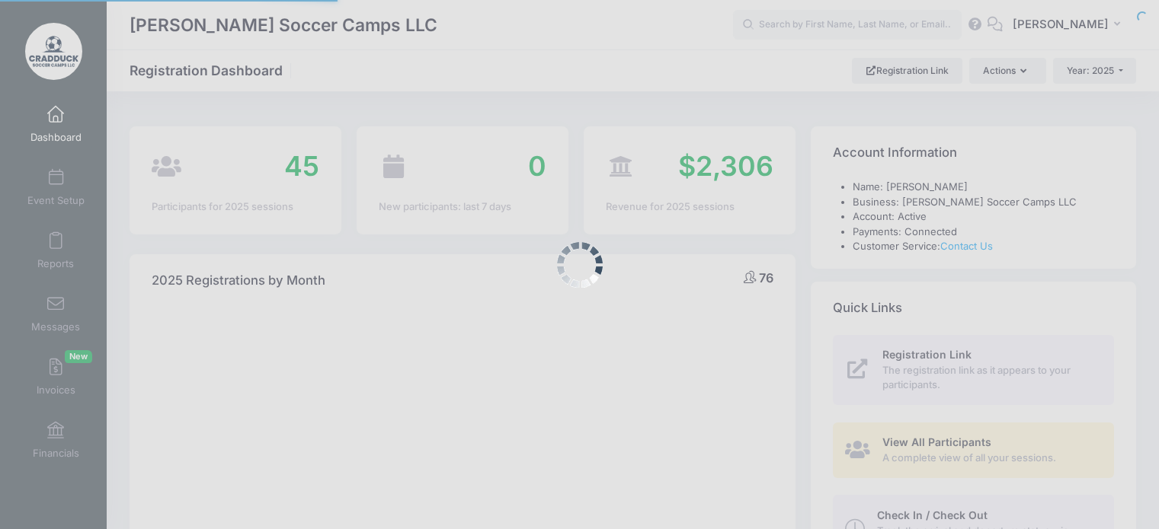
select select
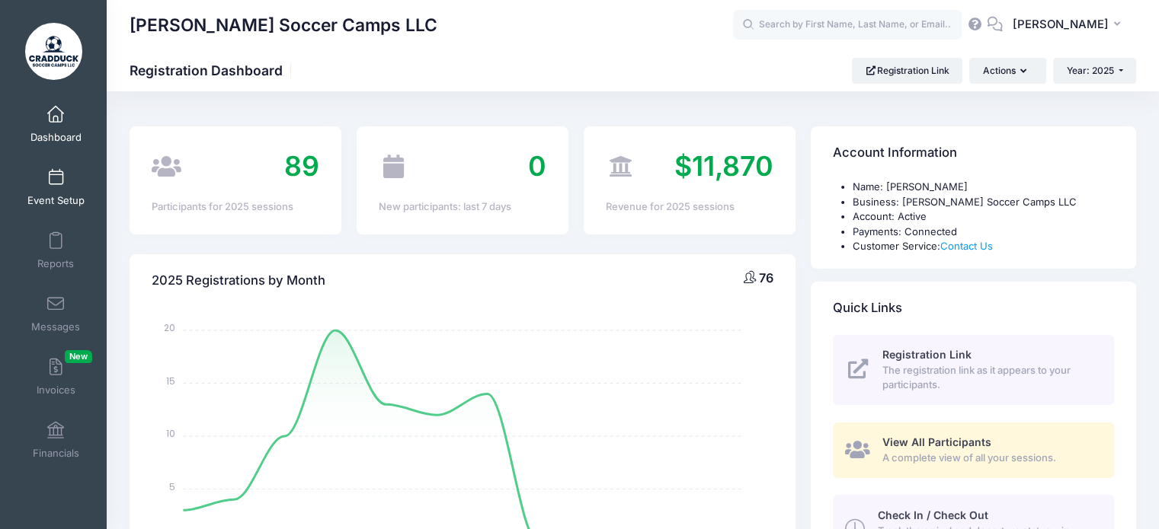
click at [56, 170] on span at bounding box center [56, 178] width 0 height 17
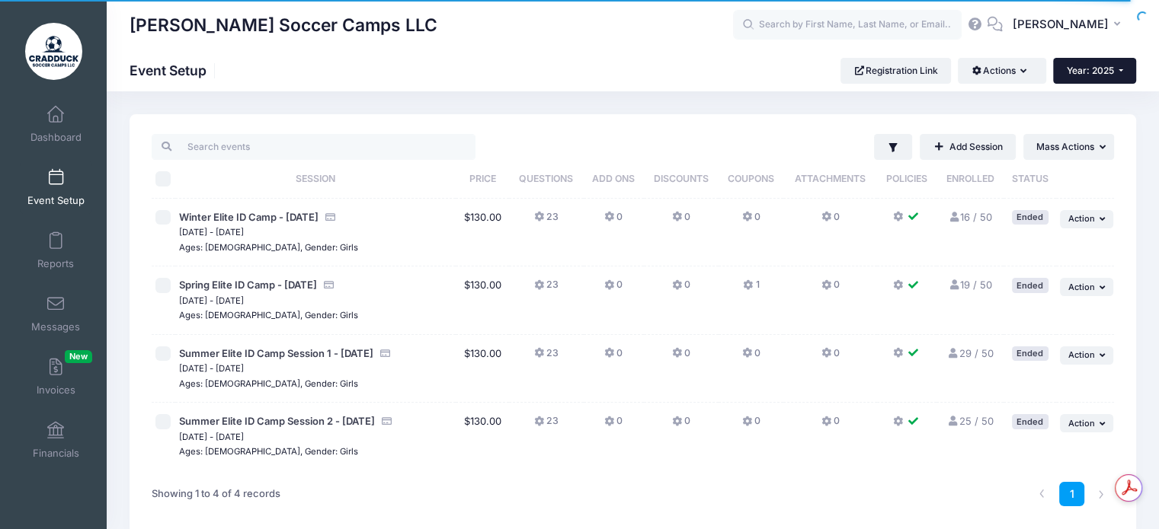
click at [1110, 63] on button "Year: 2025" at bounding box center [1094, 71] width 83 height 26
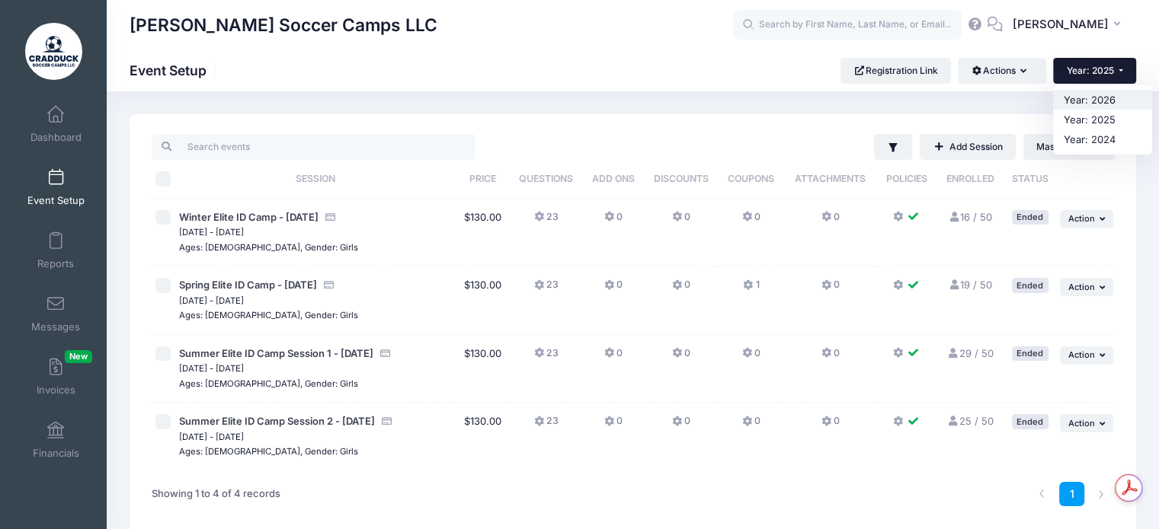
click at [1109, 98] on link "Year: 2026" at bounding box center [1102, 100] width 99 height 20
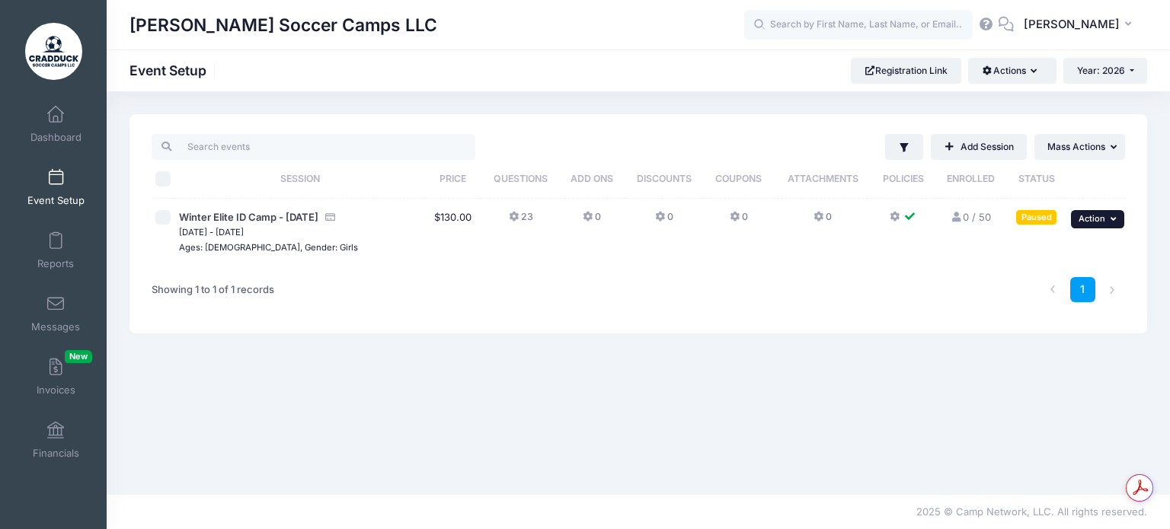
click at [1114, 219] on icon "button" at bounding box center [1115, 219] width 9 height 8
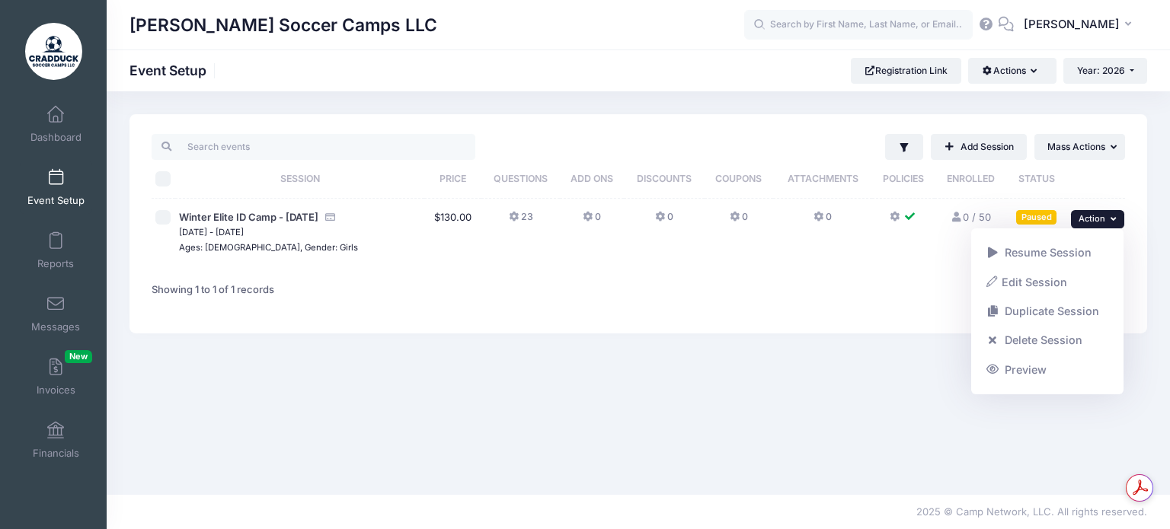
click at [369, 299] on div "Showing 1 to 1 of 1 records" at bounding box center [350, 290] width 411 height 48
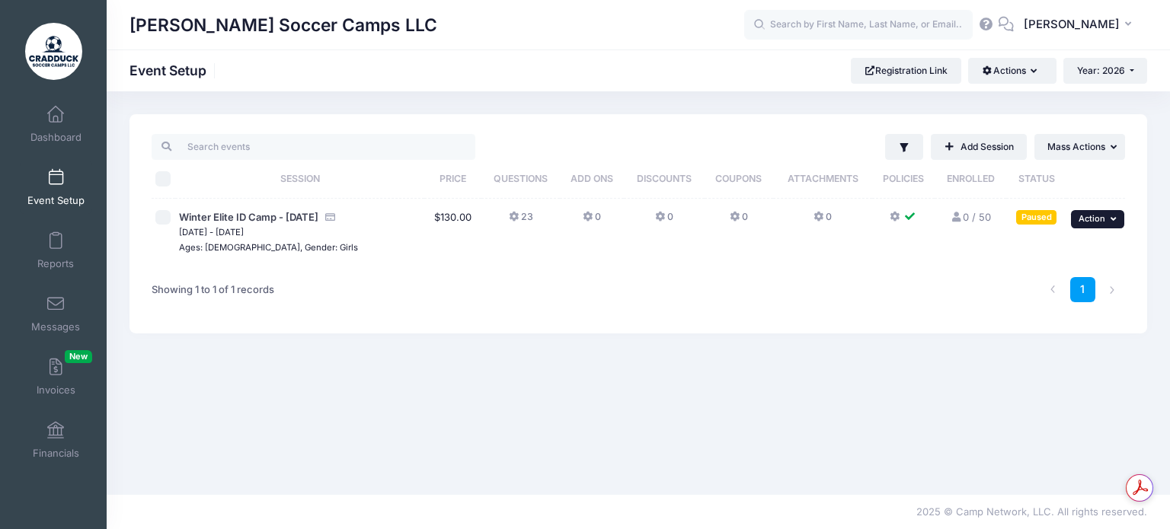
click at [1090, 224] on button "... Action" at bounding box center [1097, 219] width 53 height 18
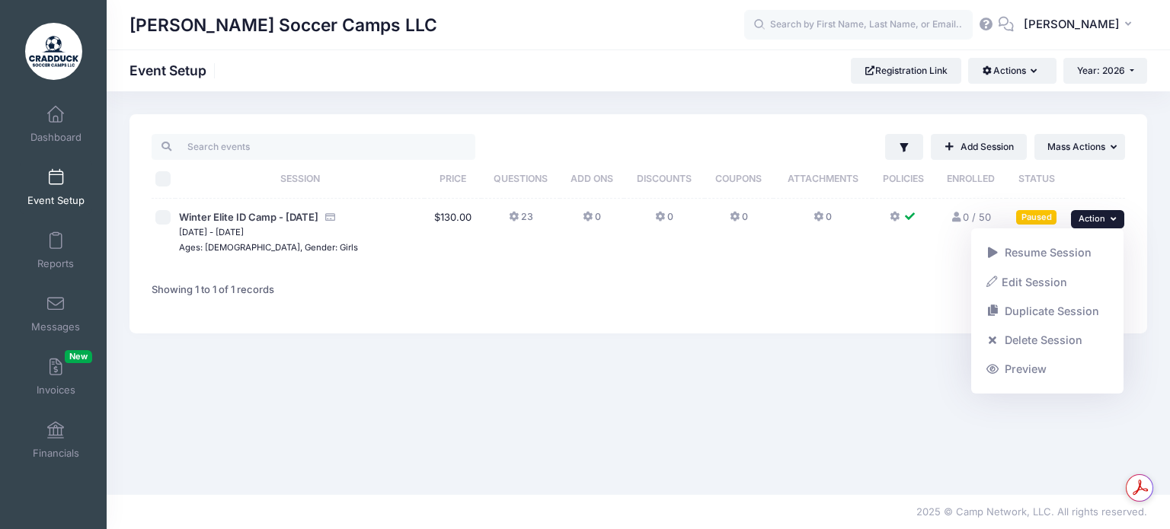
click at [728, 255] on td "0" at bounding box center [739, 233] width 69 height 68
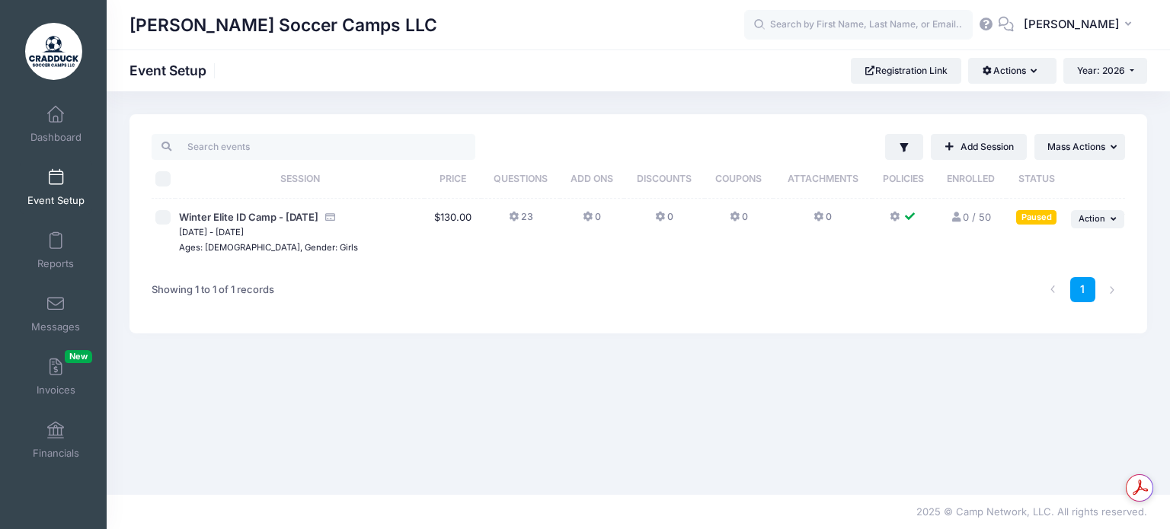
click at [1032, 223] on div "Paused" at bounding box center [1036, 217] width 40 height 14
click at [1003, 85] on div "Cradduck Soccer Camps LLC Event Setup Registration Link Actions Manage Registra…" at bounding box center [639, 71] width 1064 height 42
click at [1003, 72] on button "Actions" at bounding box center [1012, 71] width 88 height 26
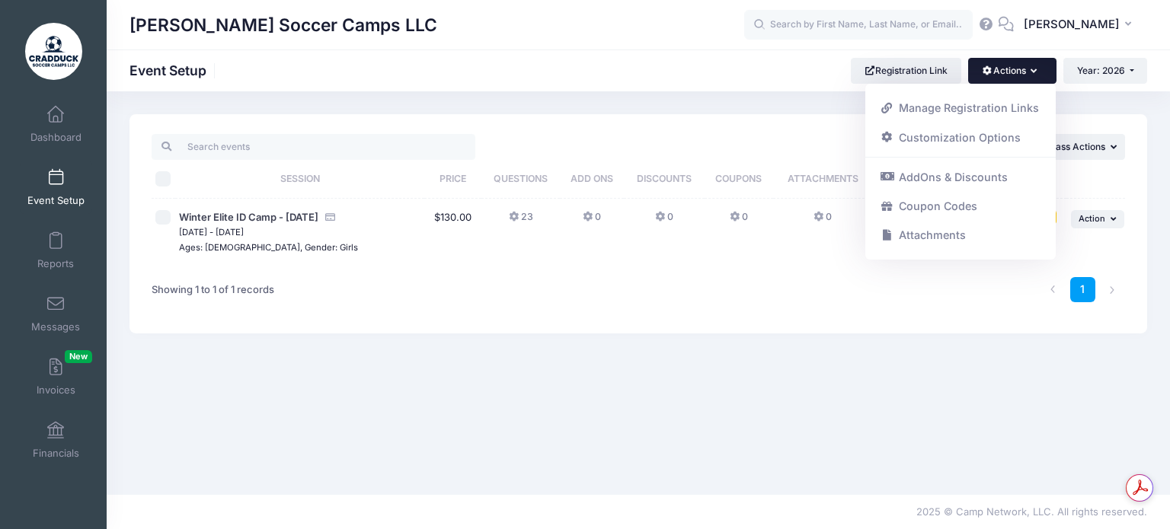
click at [1003, 72] on button "Actions" at bounding box center [1012, 71] width 88 height 26
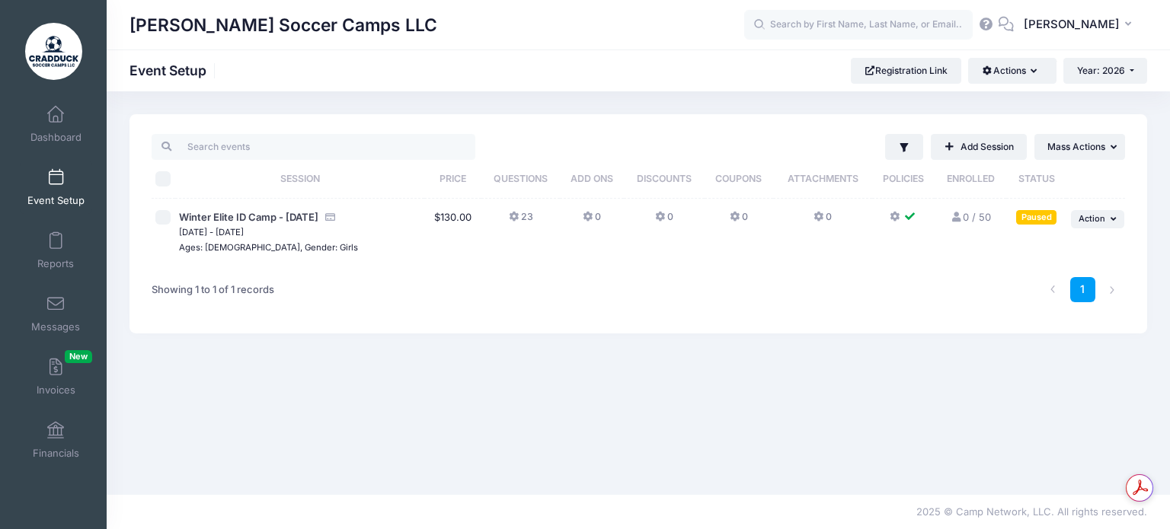
click at [168, 217] on input "checkbox" at bounding box center [162, 217] width 15 height 15
checkbox input "true"
click at [1035, 72] on icon "button" at bounding box center [1037, 72] width 12 height 0
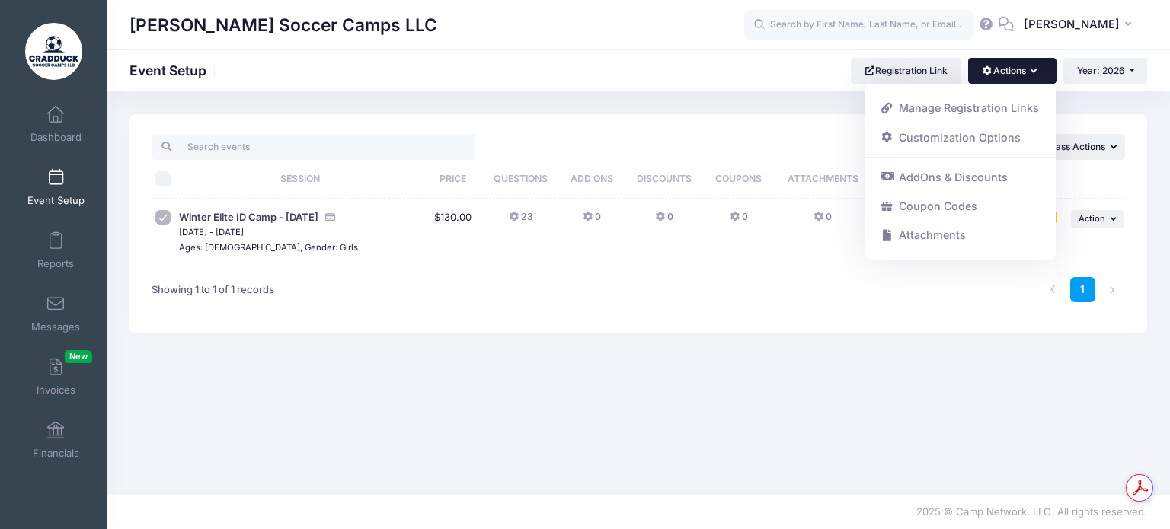
click at [1034, 72] on icon "button" at bounding box center [1037, 72] width 12 height 0
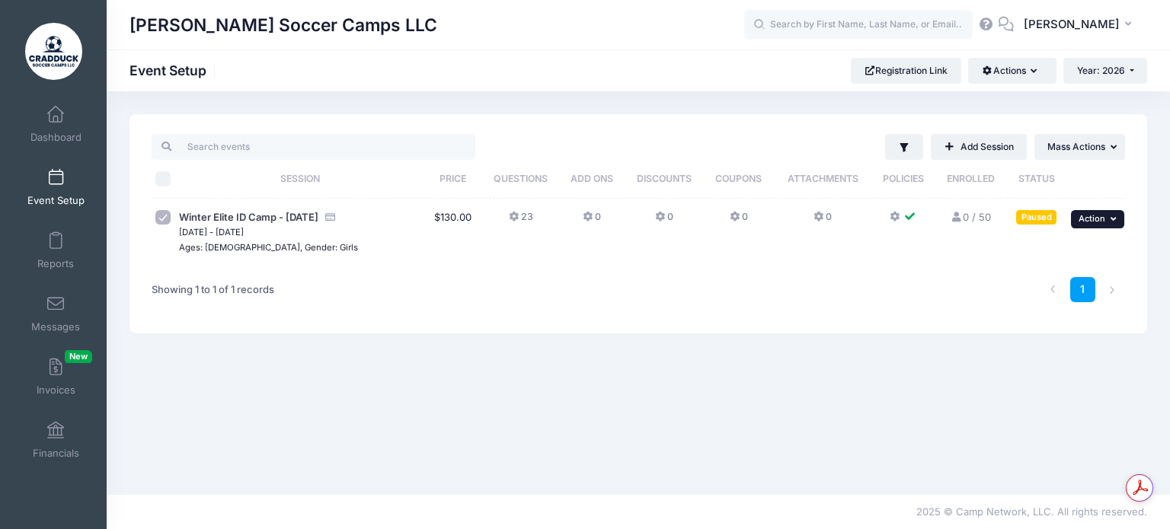
click at [1104, 215] on span "Action" at bounding box center [1092, 218] width 27 height 11
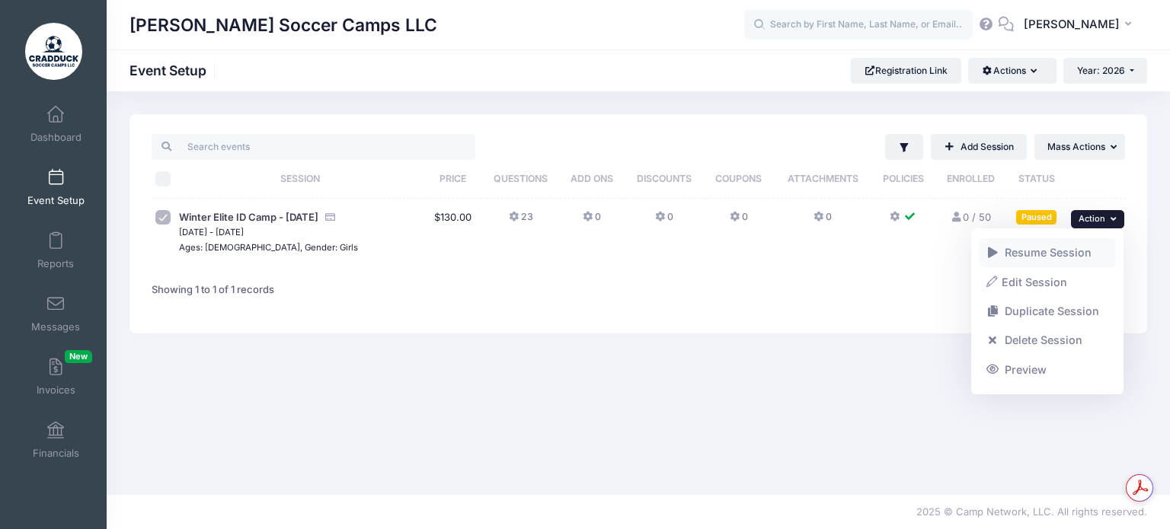
click at [1064, 238] on link "Resume Session" at bounding box center [1048, 252] width 138 height 29
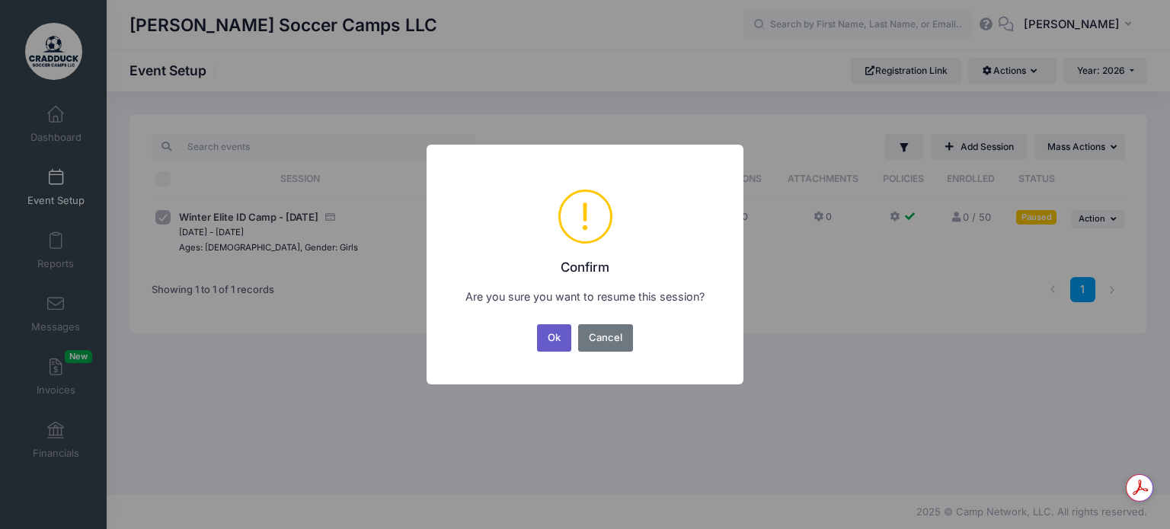
click at [558, 329] on button "Ok" at bounding box center [554, 338] width 35 height 27
